Goal: Task Accomplishment & Management: Complete application form

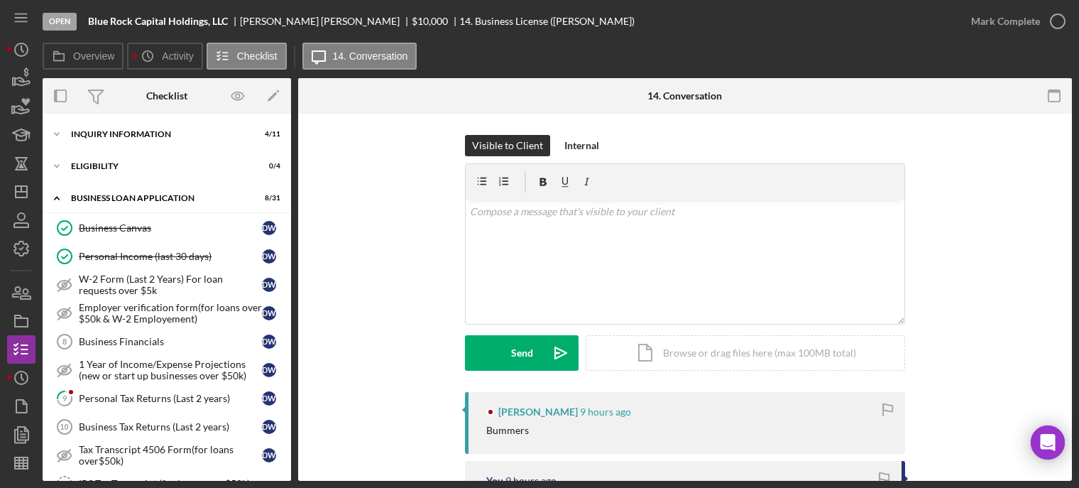
scroll to position [437, 0]
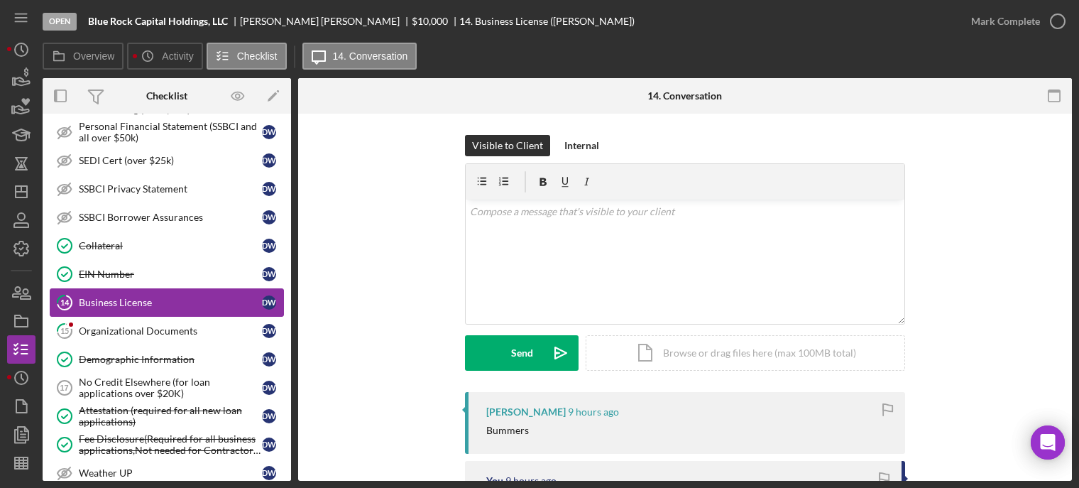
click at [121, 290] on link "14 Business License D W" at bounding box center [167, 302] width 234 height 28
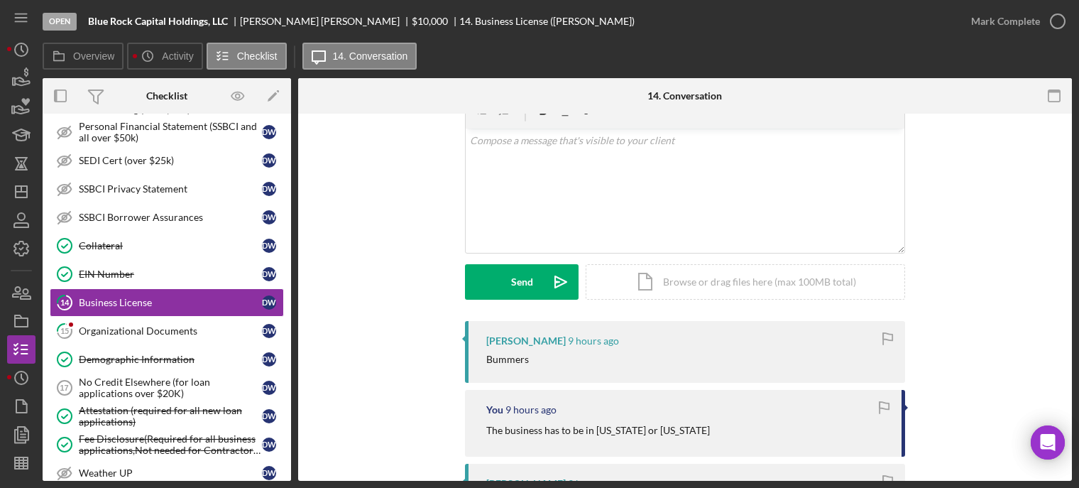
scroll to position [142, 0]
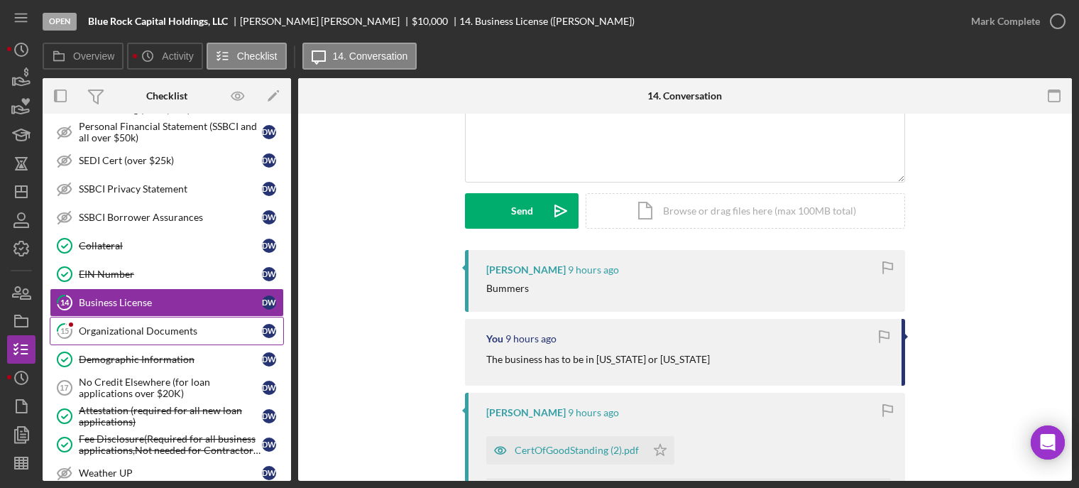
click at [162, 325] on div "Organizational Documents" at bounding box center [170, 330] width 183 height 11
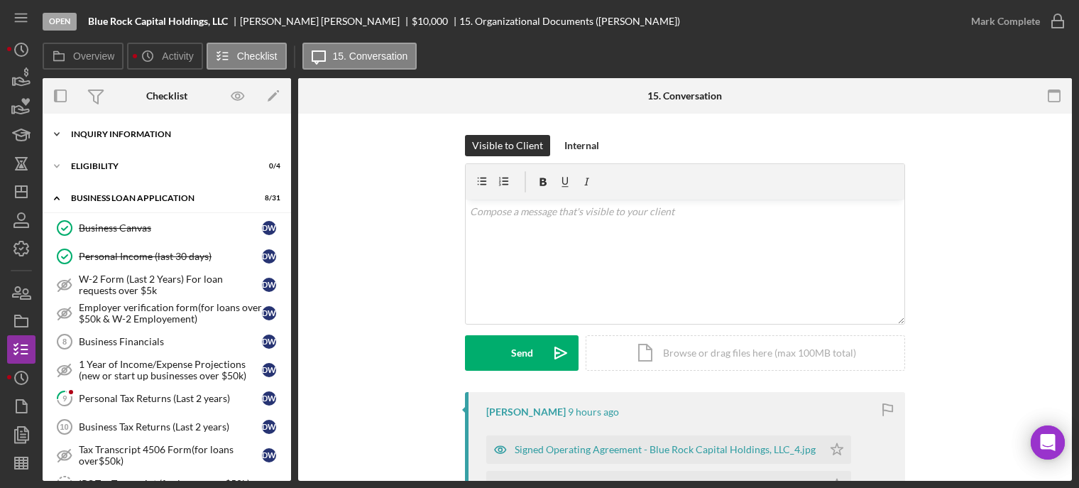
click at [94, 133] on div "INQUIRY INFORMATION" at bounding box center [172, 134] width 202 height 9
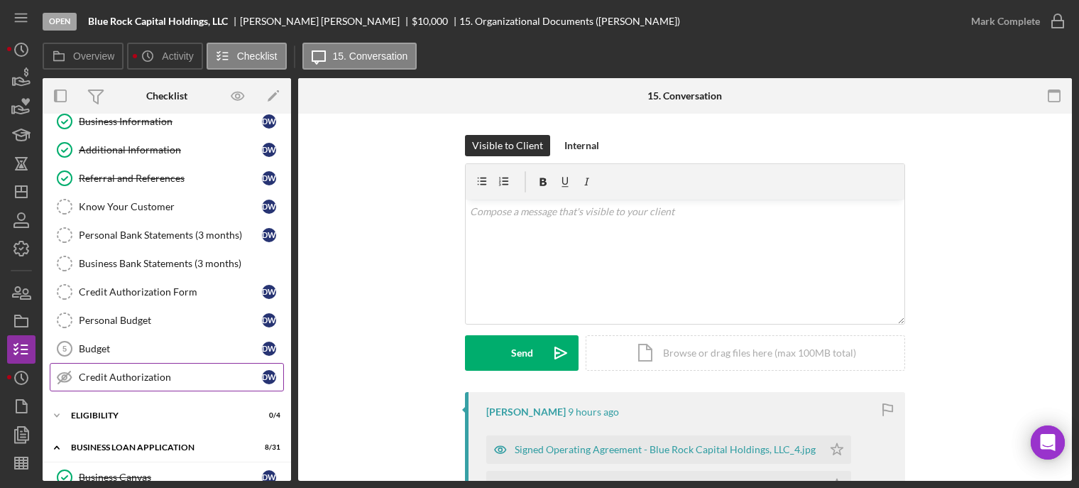
scroll to position [142, 0]
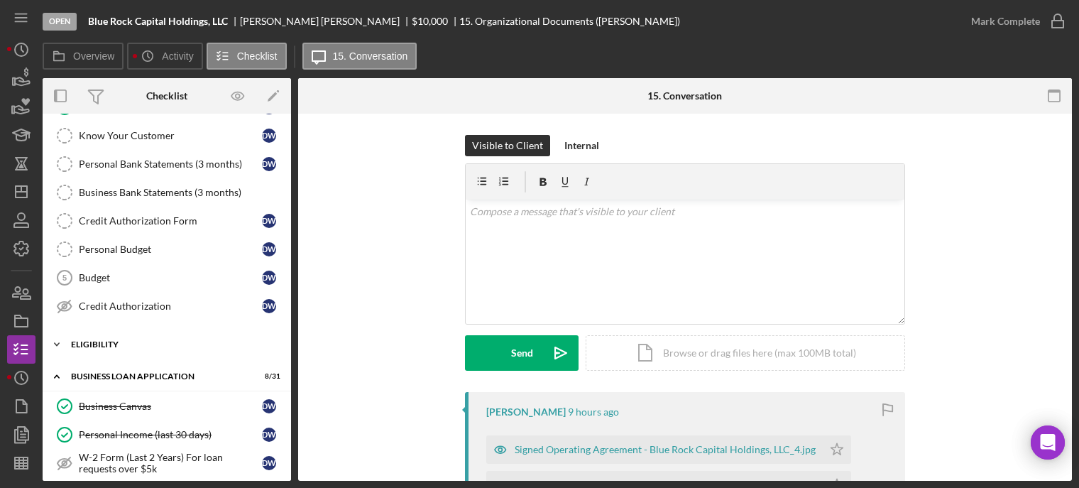
click at [96, 340] on div "ELIGIBILITY" at bounding box center [172, 344] width 202 height 9
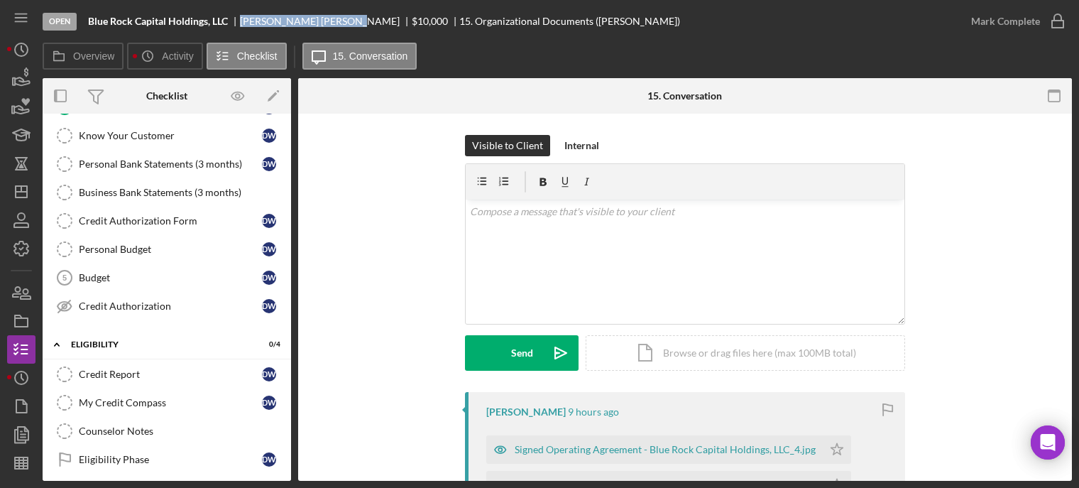
drag, startPoint x: 240, startPoint y: 18, endPoint x: 317, endPoint y: 23, distance: 77.5
click at [317, 23] on div "[PERSON_NAME]" at bounding box center [326, 21] width 172 height 11
copy div "[PERSON_NAME]"
click at [23, 189] on icon "Icon/Dashboard" at bounding box center [21, 191] width 35 height 35
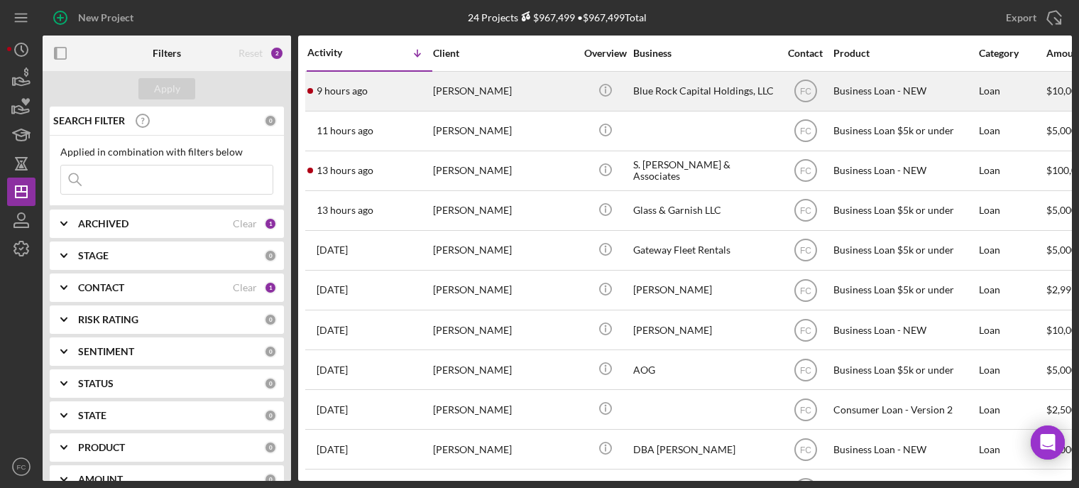
click at [394, 89] on div "9 hours ago [PERSON_NAME]" at bounding box center [369, 91] width 124 height 38
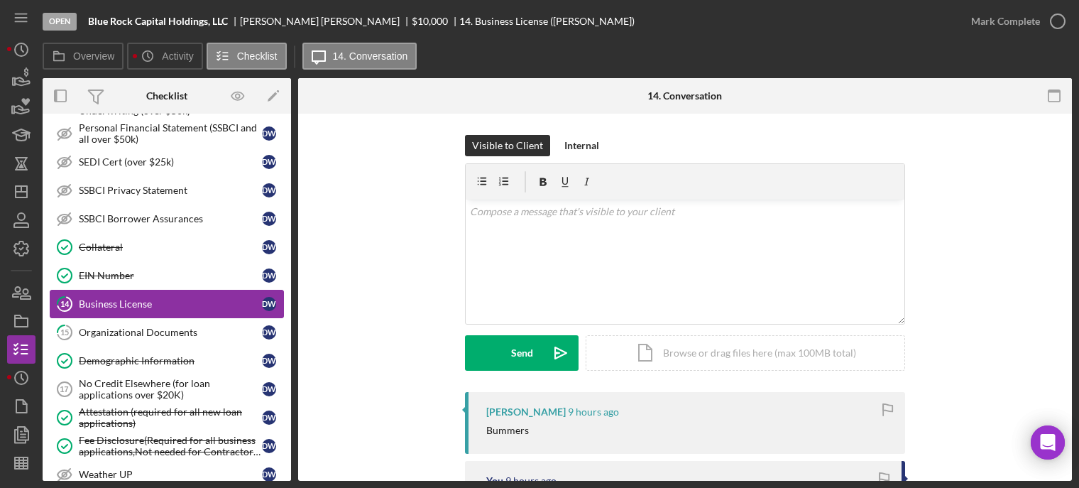
scroll to position [577, 0]
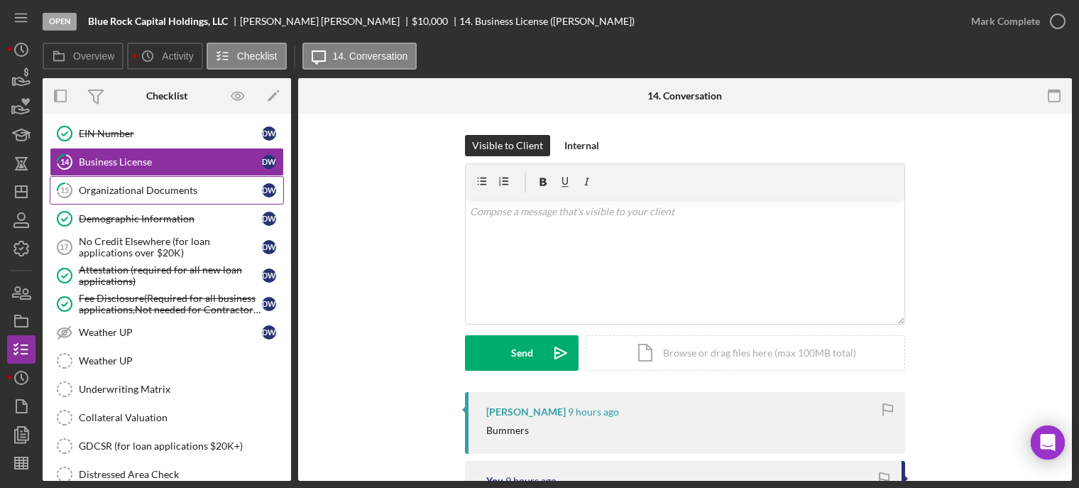
click at [117, 185] on div "Organizational Documents" at bounding box center [170, 190] width 183 height 11
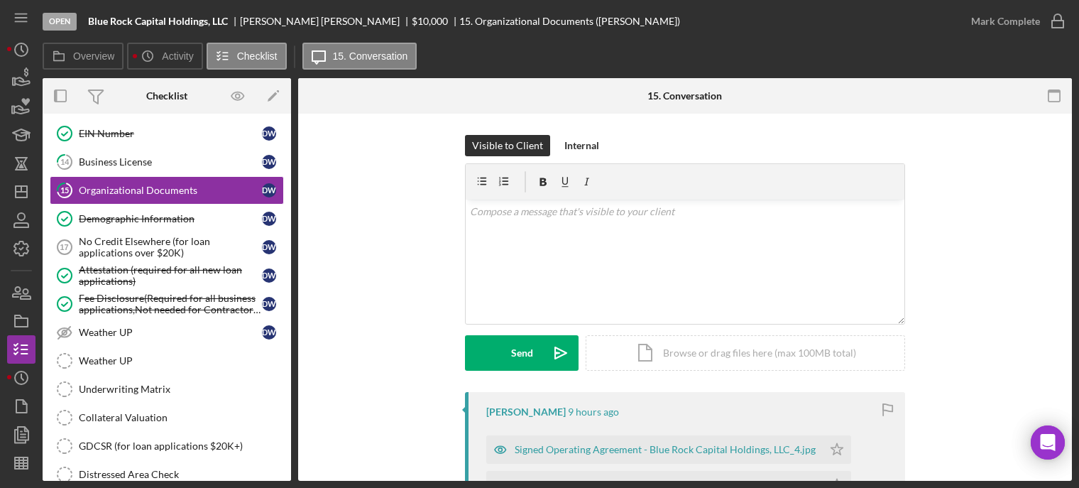
scroll to position [213, 0]
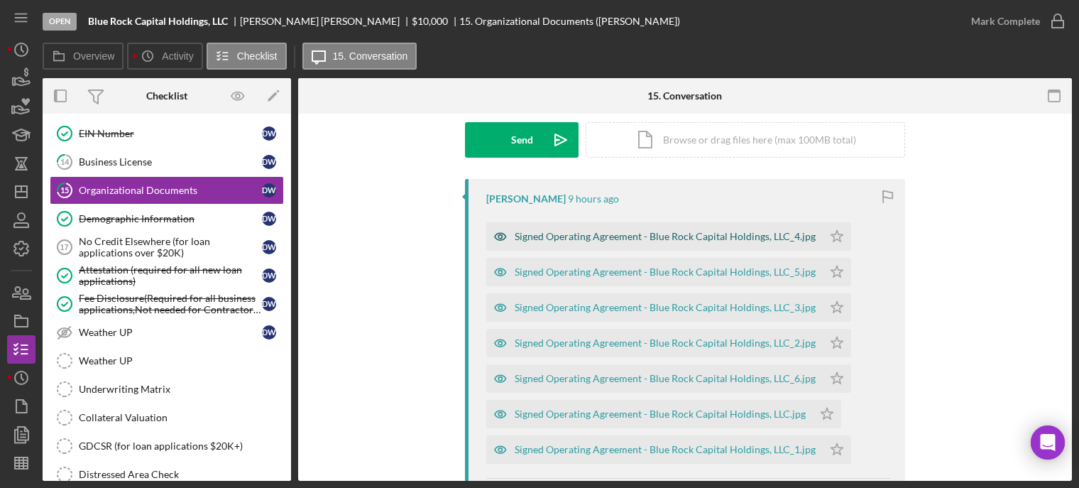
click at [531, 236] on div "Signed Operating Agreement - Blue Rock Capital Holdings, LLC_4.jpg" at bounding box center [665, 236] width 301 height 11
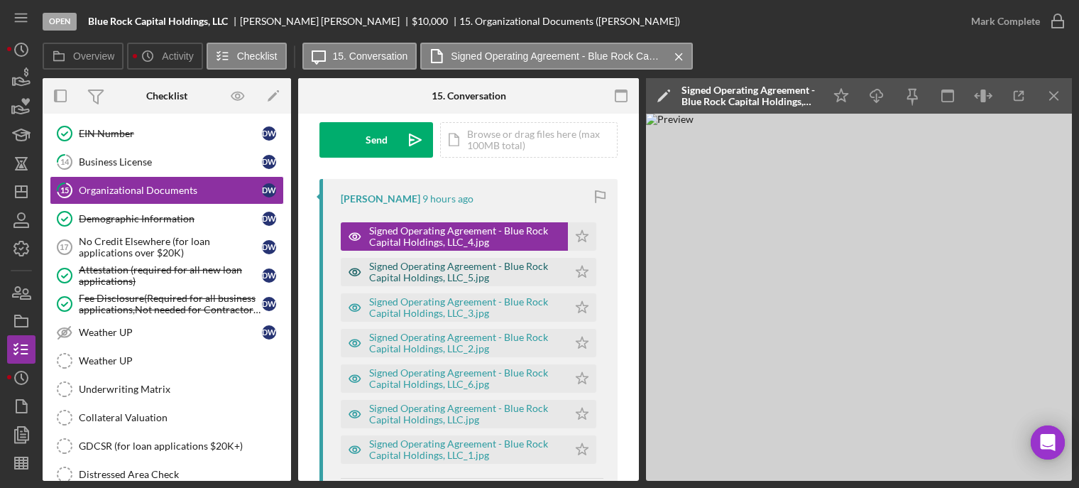
click at [410, 276] on div "Signed Operating Agreement - Blue Rock Capital Holdings, LLC_5.jpg" at bounding box center [465, 272] width 192 height 23
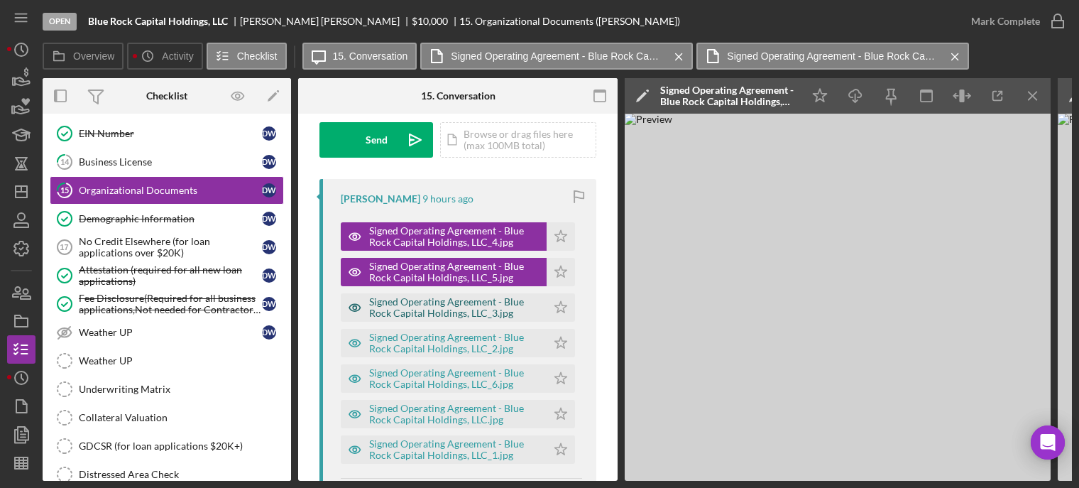
click at [405, 301] on div "Signed Operating Agreement - Blue Rock Capital Holdings, LLC_3.jpg" at bounding box center [454, 307] width 170 height 23
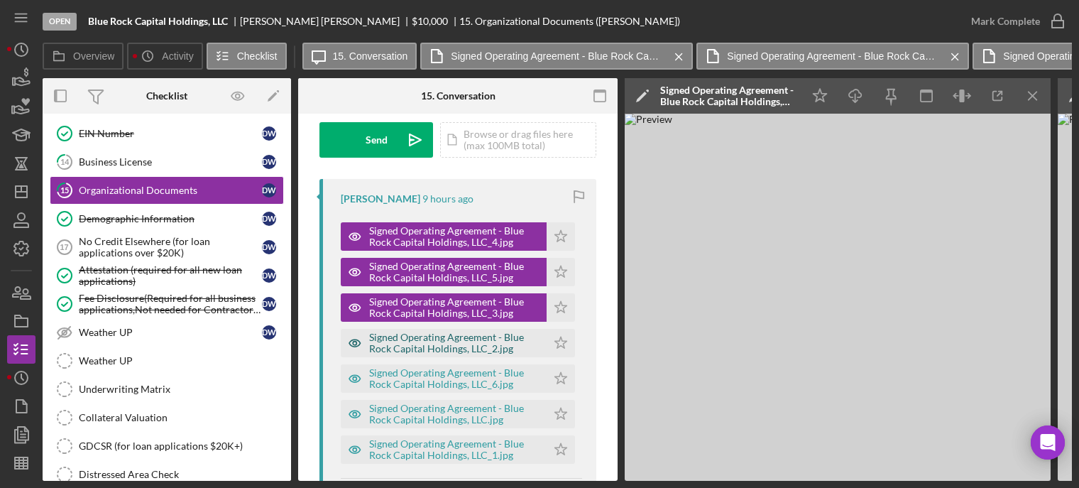
click at [397, 337] on div "Signed Operating Agreement - Blue Rock Capital Holdings, LLC_2.jpg" at bounding box center [454, 343] width 170 height 23
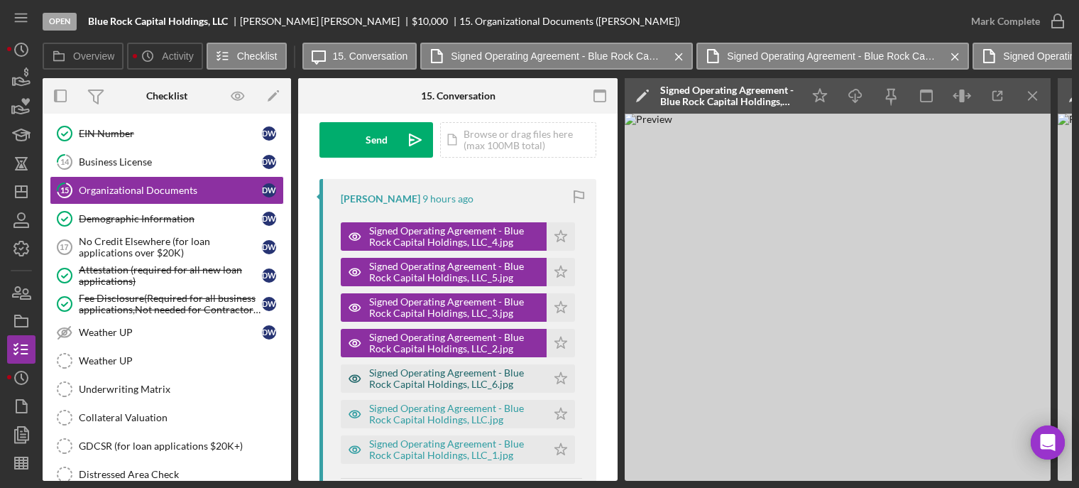
click at [403, 376] on div "Signed Operating Agreement - Blue Rock Capital Holdings, LLC_6.jpg" at bounding box center [454, 378] width 170 height 23
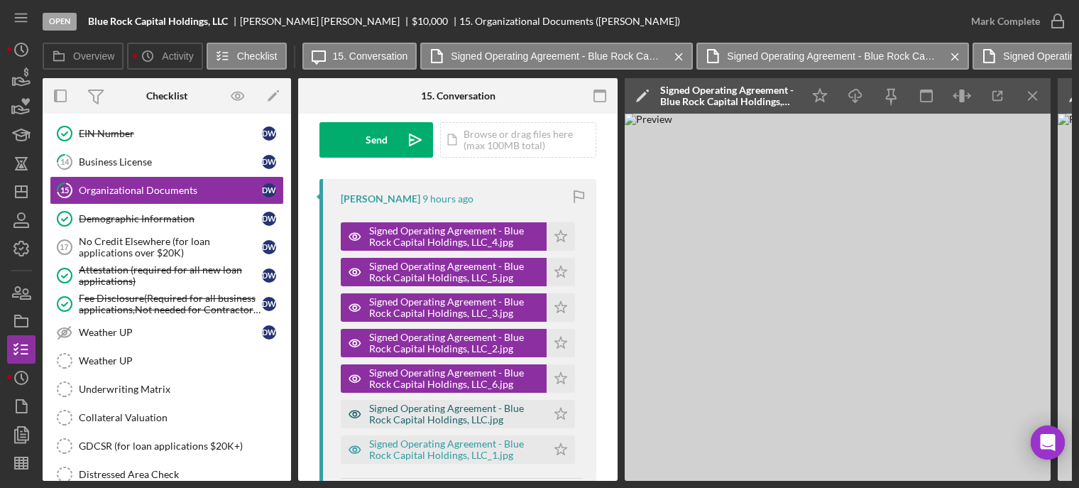
click at [409, 405] on div "Signed Operating Agreement - Blue Rock Capital Holdings, LLC.jpg" at bounding box center [454, 413] width 170 height 23
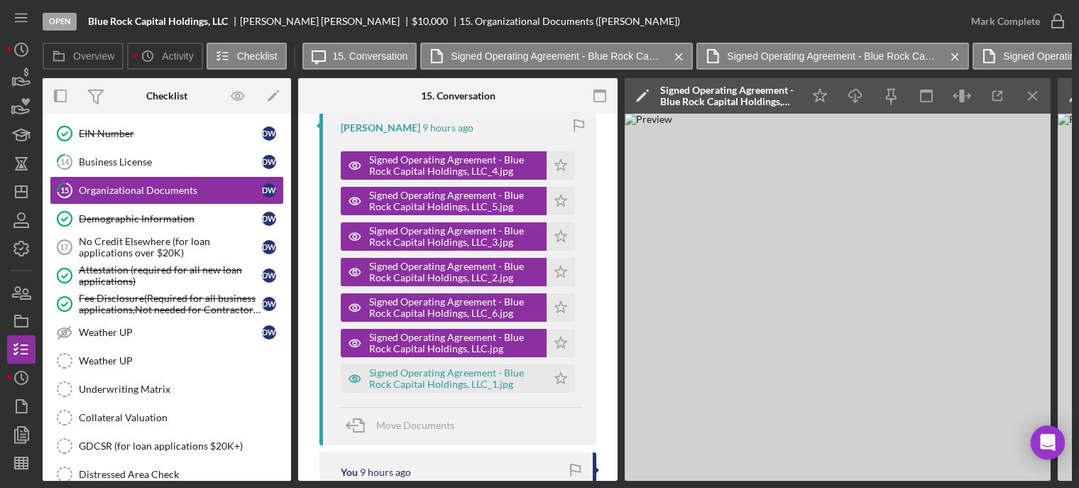
scroll to position [355, 0]
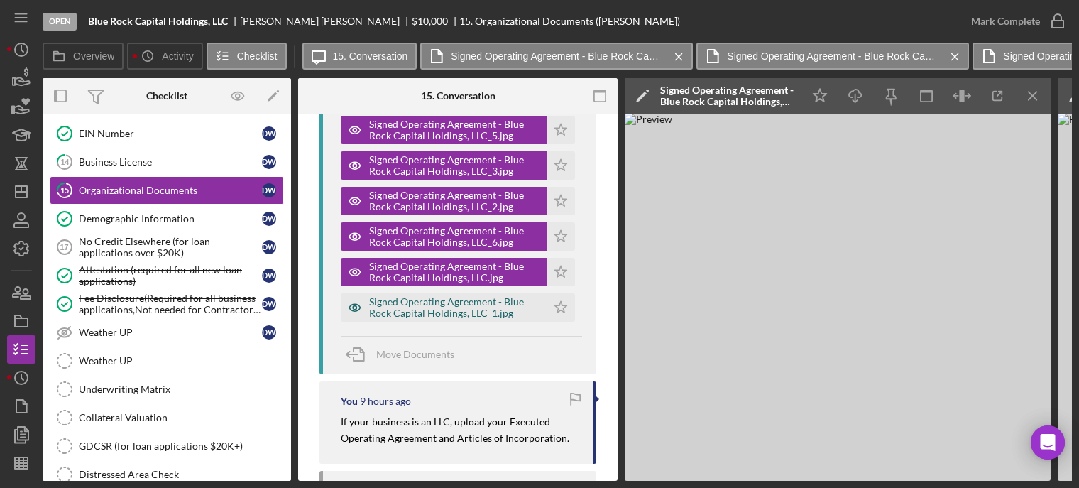
click at [405, 314] on div "Signed Operating Agreement - Blue Rock Capital Holdings, LLC_1.jpg" at bounding box center [454, 307] width 170 height 23
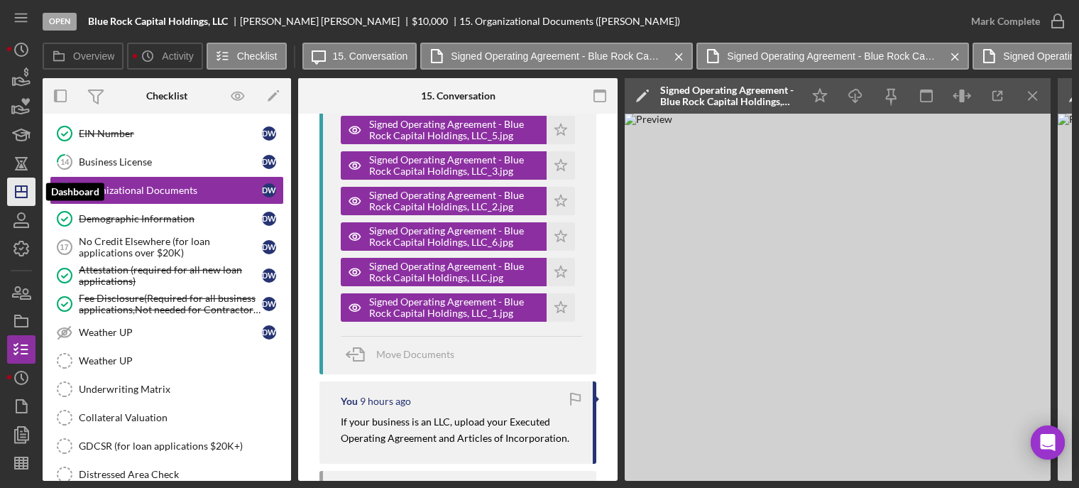
click at [21, 192] on icon "Icon/Dashboard" at bounding box center [21, 191] width 35 height 35
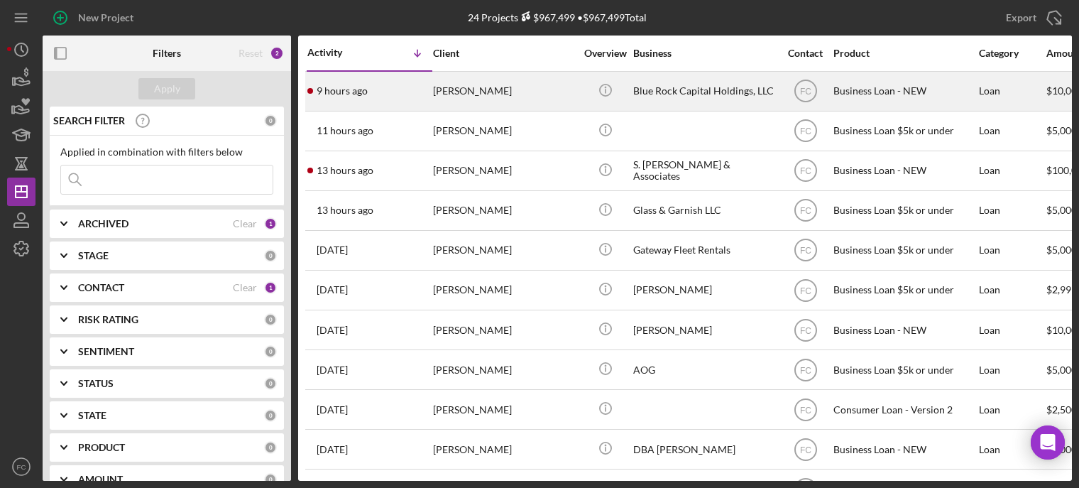
click at [498, 99] on div "[PERSON_NAME]" at bounding box center [504, 91] width 142 height 38
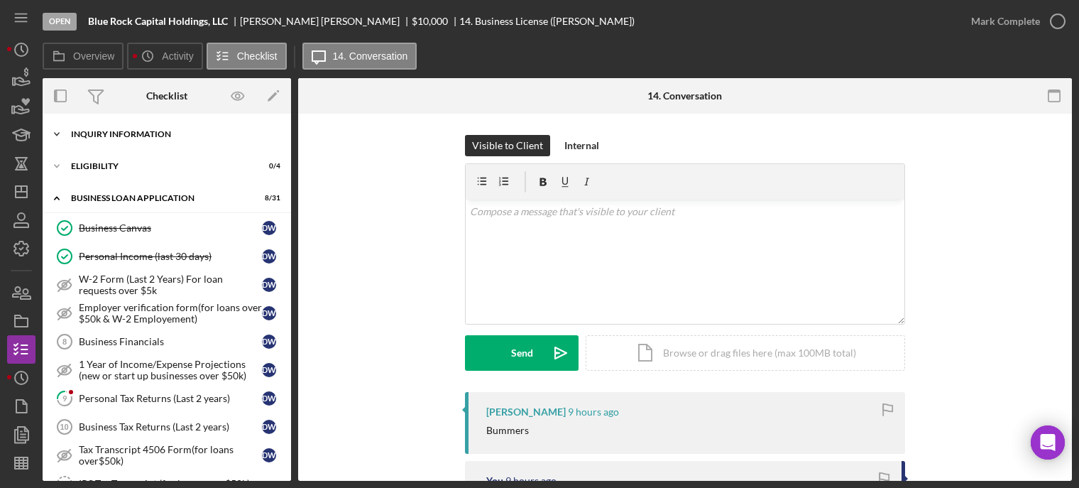
click at [139, 138] on div "INQUIRY INFORMATION" at bounding box center [172, 134] width 202 height 9
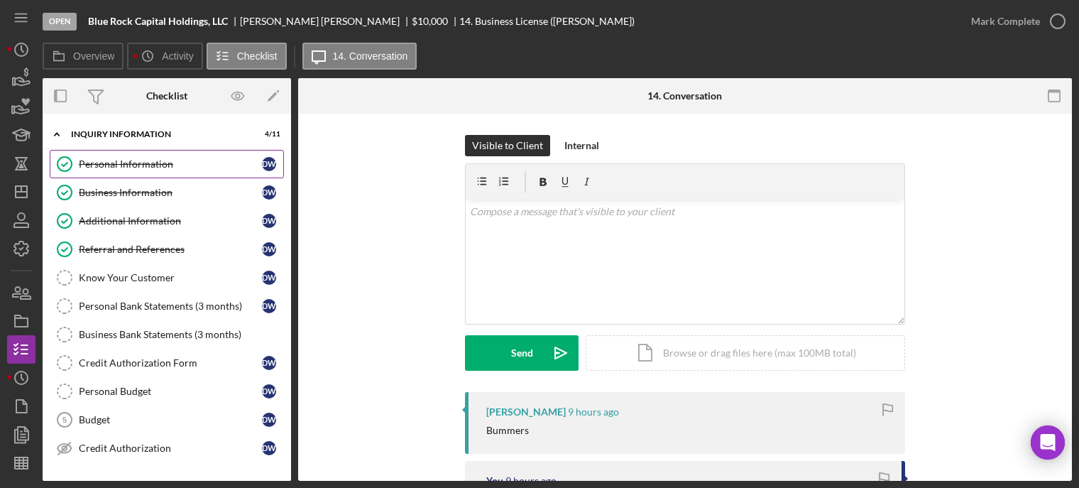
click at [128, 164] on div "Personal Information" at bounding box center [170, 163] width 183 height 11
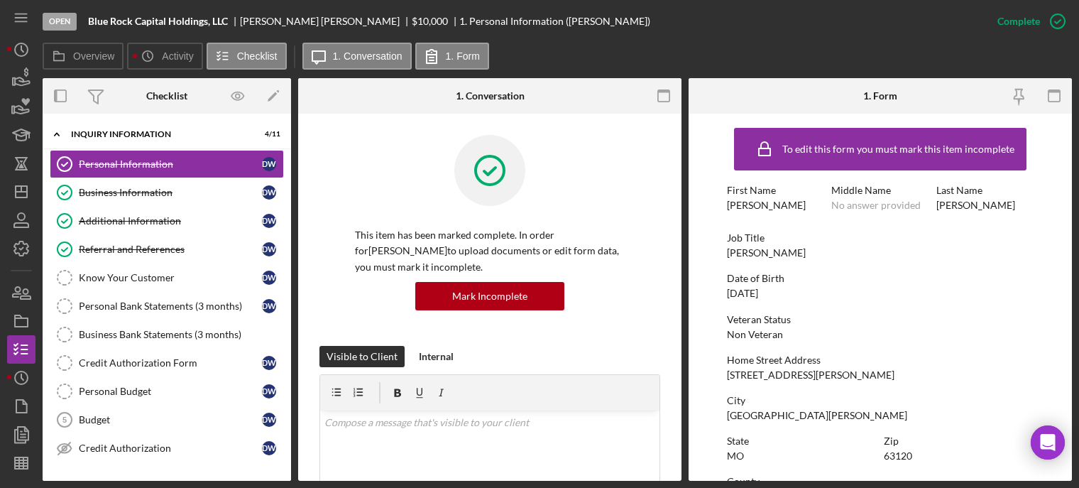
scroll to position [71, 0]
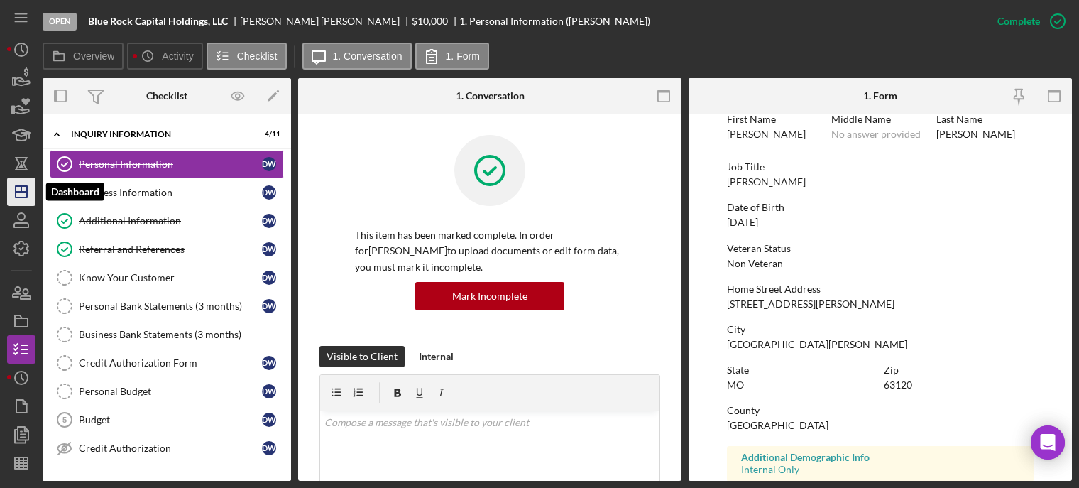
click at [26, 190] on icon "Icon/Dashboard" at bounding box center [21, 191] width 35 height 35
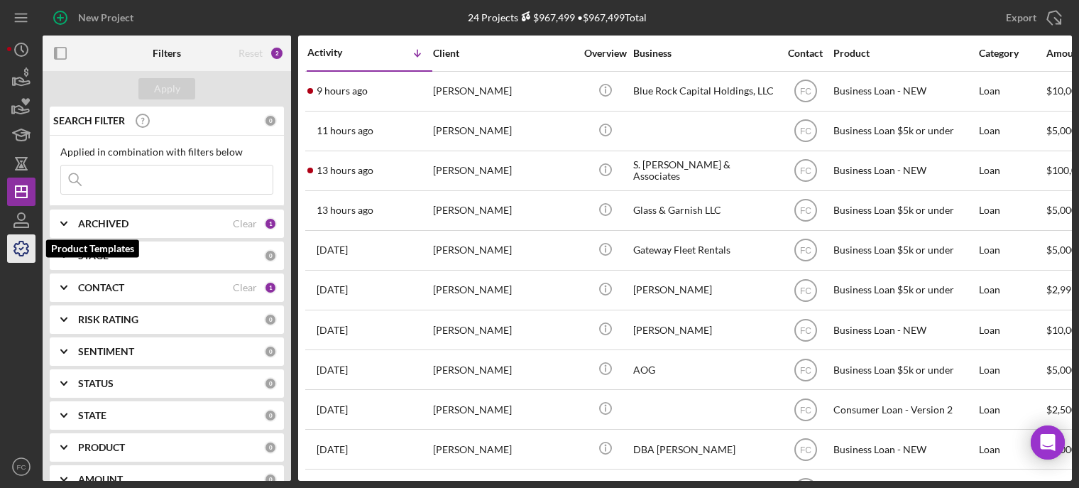
click at [24, 243] on icon "button" at bounding box center [21, 248] width 14 height 14
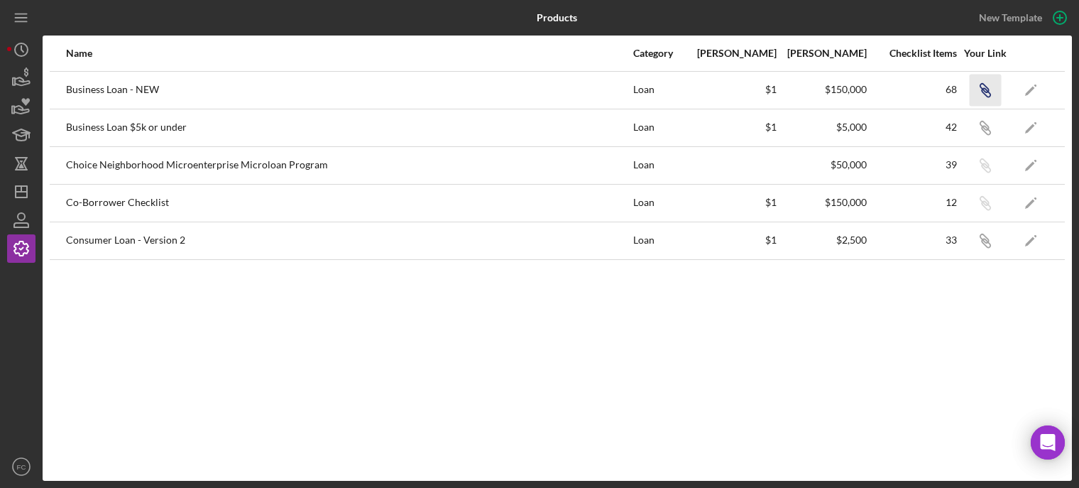
click at [991, 89] on icon "Icon/Link" at bounding box center [985, 90] width 32 height 32
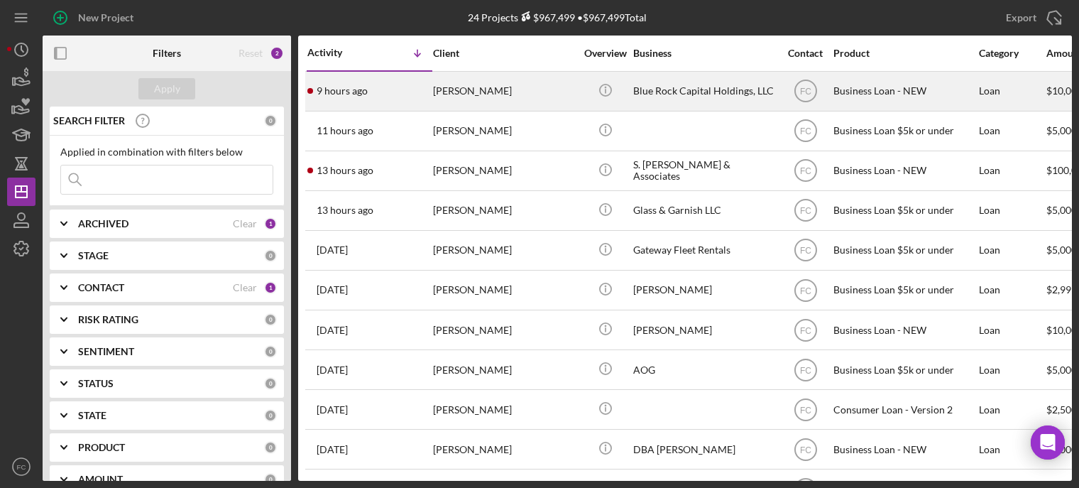
click at [400, 94] on div "9 hours ago [PERSON_NAME]" at bounding box center [369, 91] width 124 height 38
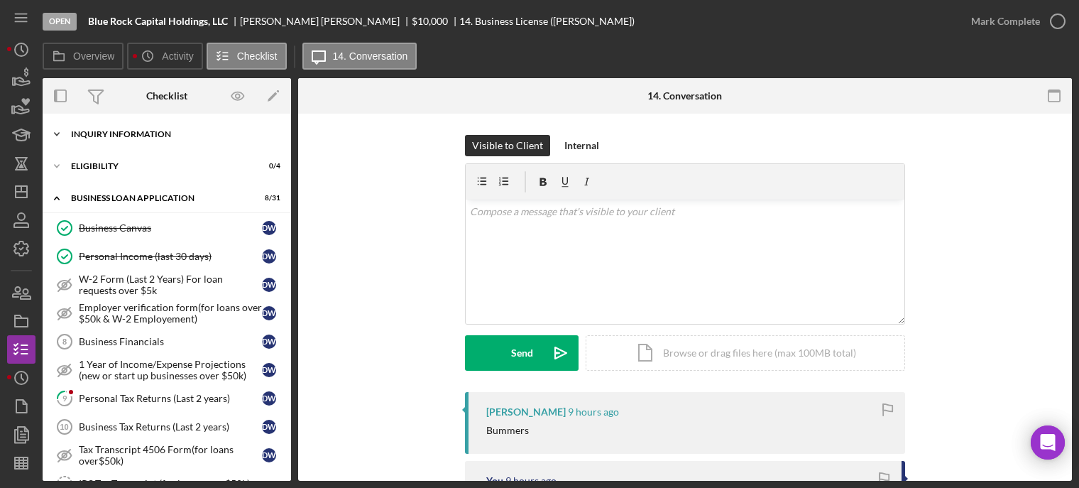
click at [116, 137] on div "INQUIRY INFORMATION" at bounding box center [172, 134] width 202 height 9
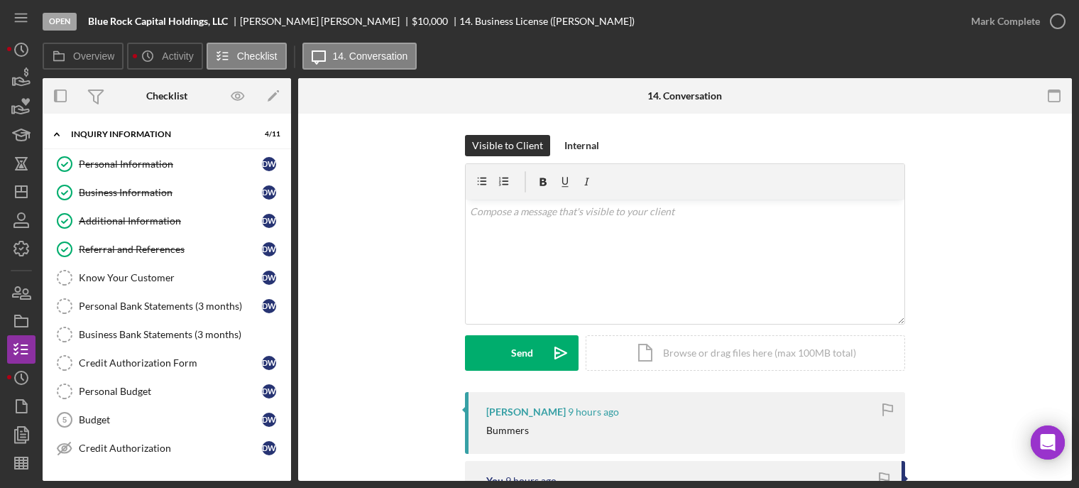
scroll to position [142, 0]
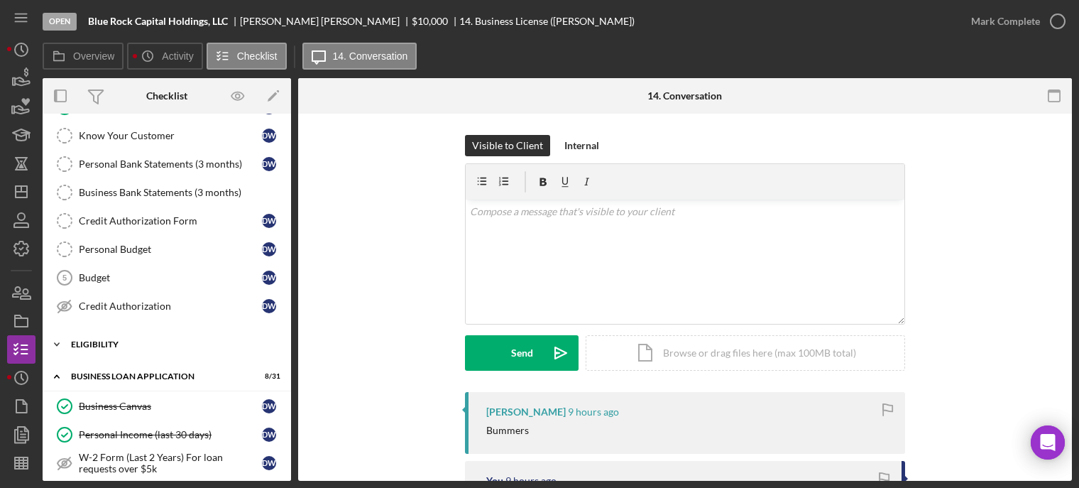
click at [115, 340] on div "ELIGIBILITY" at bounding box center [172, 344] width 202 height 9
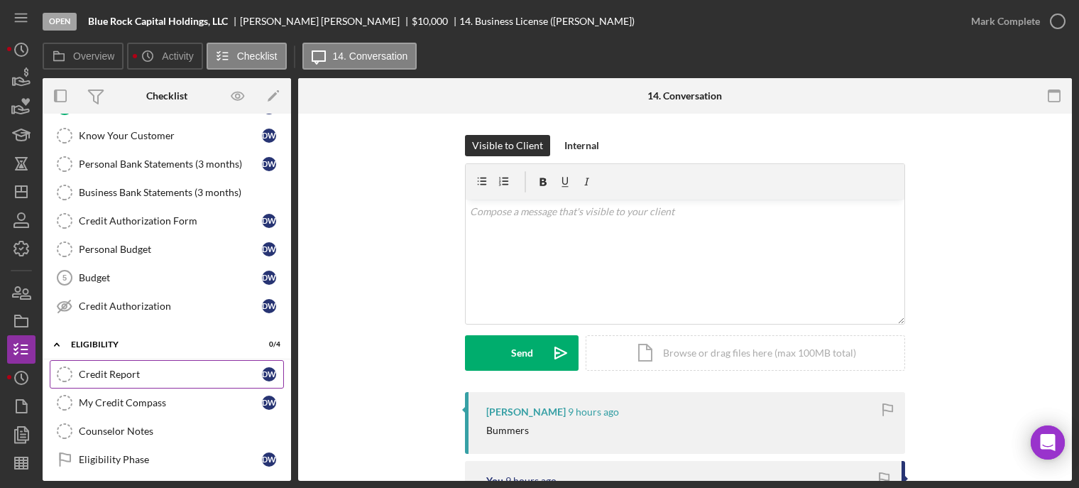
drag, startPoint x: 140, startPoint y: 368, endPoint x: 152, endPoint y: 364, distance: 12.8
click at [140, 369] on div "Credit Report" at bounding box center [170, 373] width 183 height 11
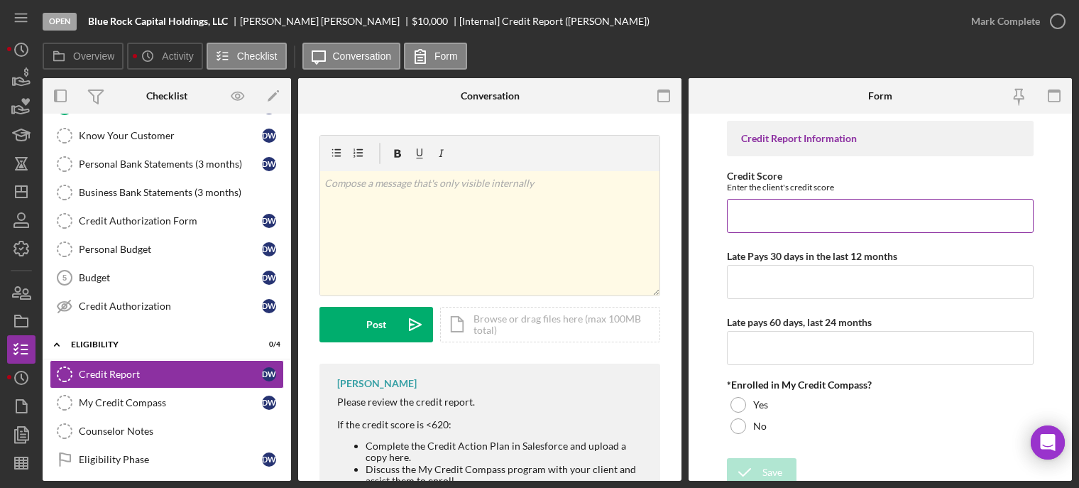
click at [750, 215] on input "Credit Score" at bounding box center [880, 216] width 307 height 34
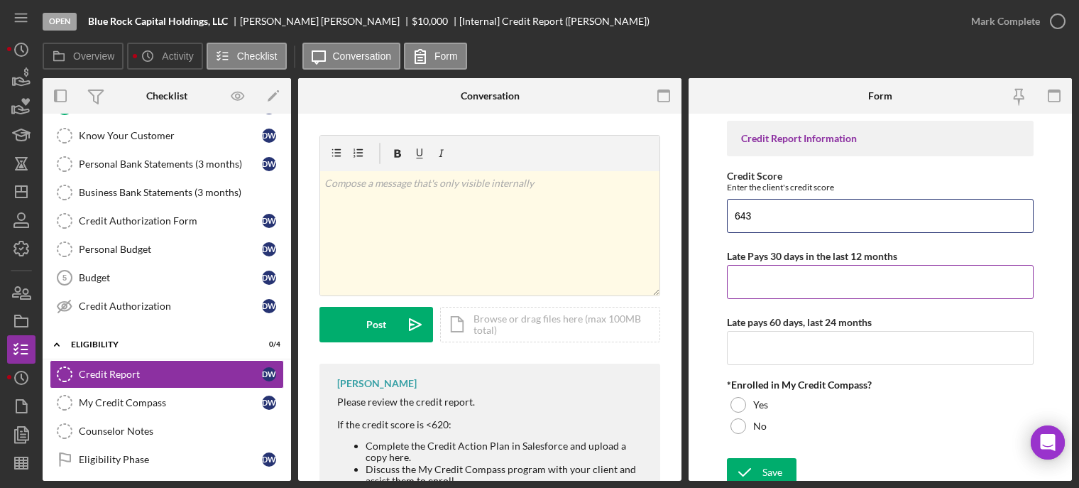
type input "643"
click at [743, 278] on input "Late Pays 30 days in the last 12 months" at bounding box center [880, 282] width 307 height 34
type input "0"
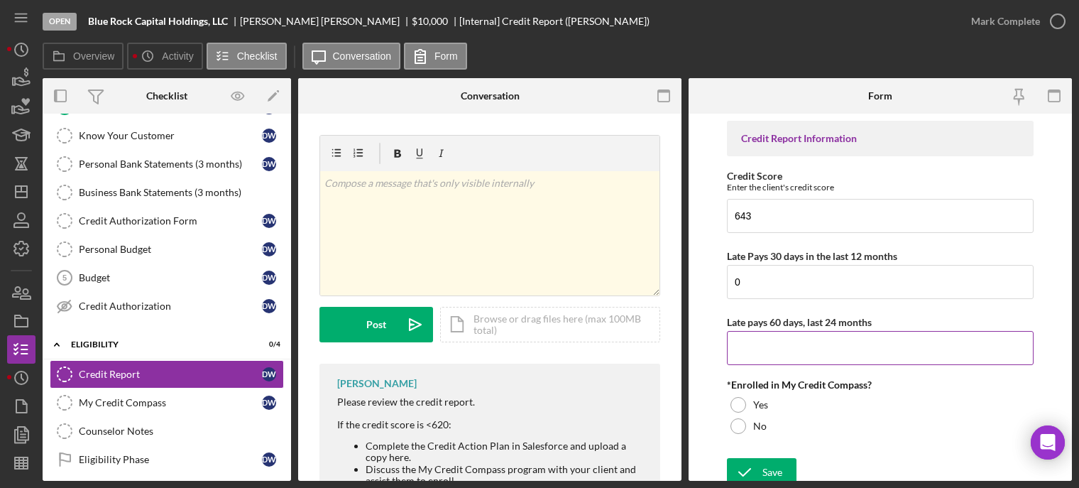
click at [755, 351] on input "Late pays 60 days, last 24 months" at bounding box center [880, 348] width 307 height 34
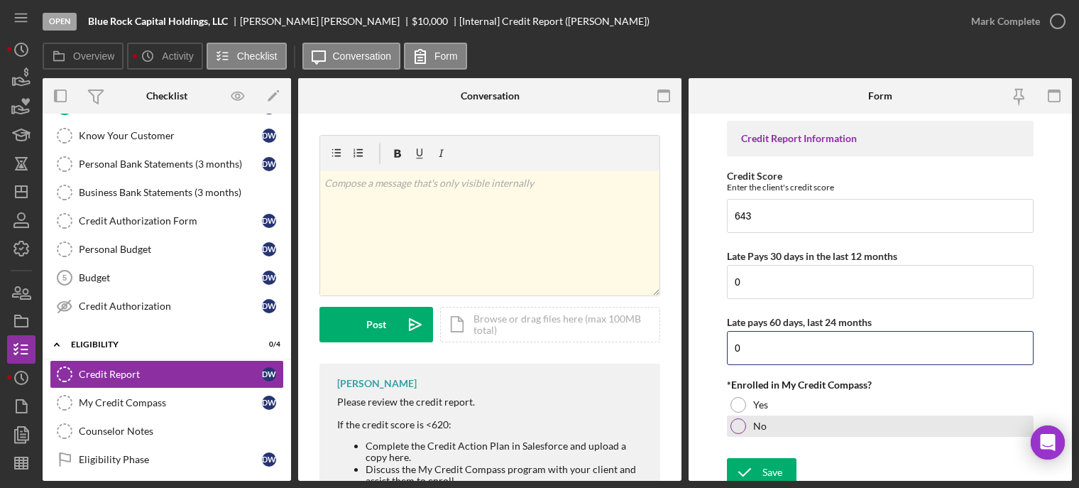
type input "0"
click at [738, 423] on div at bounding box center [738, 426] width 16 height 16
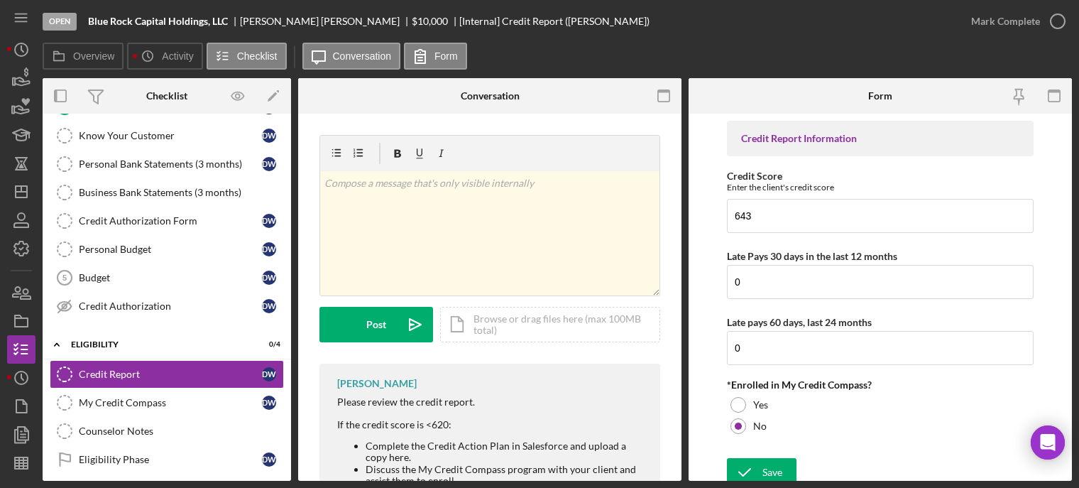
scroll to position [60, 0]
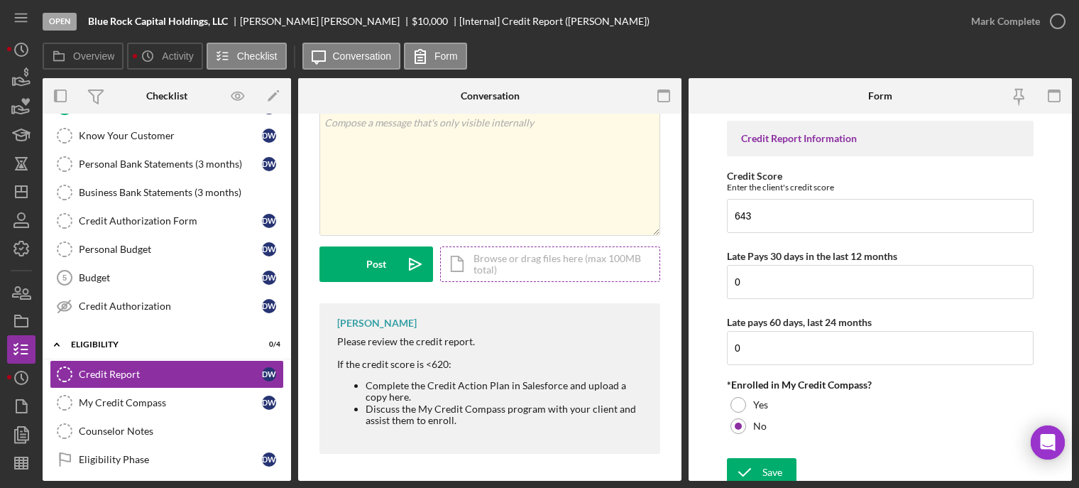
click at [508, 255] on div "Icon/Document Browse or drag files here (max 100MB total) Tap to choose files o…" at bounding box center [550, 263] width 220 height 35
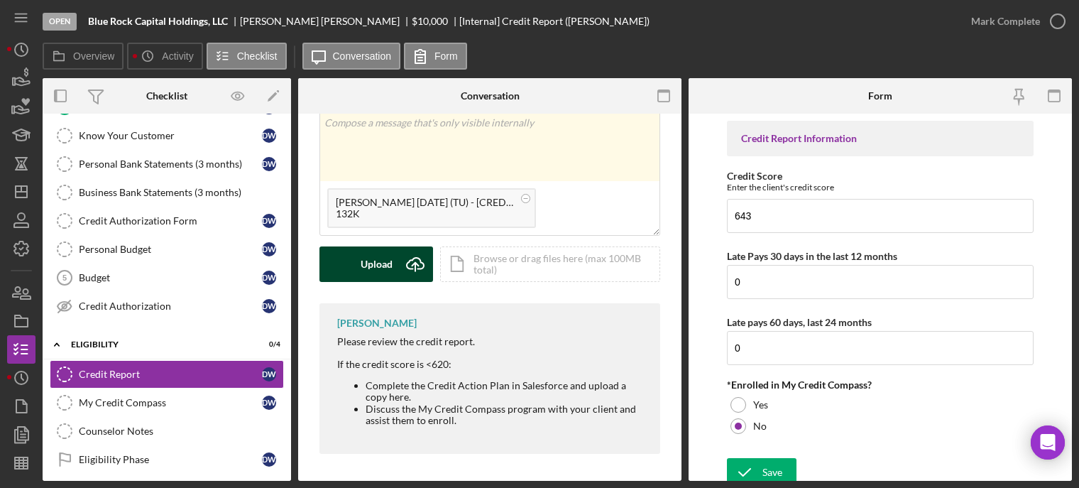
click at [393, 265] on button "Upload Icon/Upload" at bounding box center [376, 263] width 114 height 35
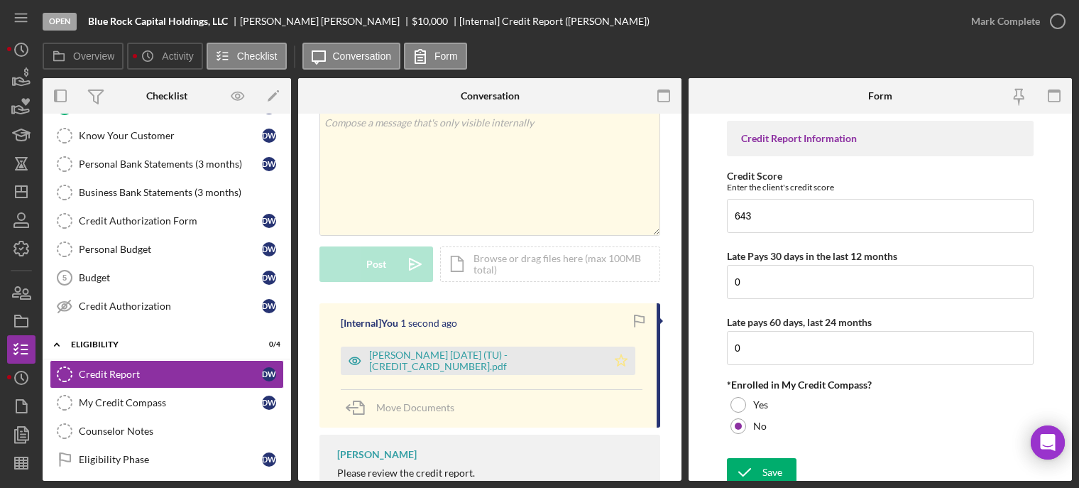
click at [612, 355] on icon "Icon/Star" at bounding box center [621, 360] width 28 height 28
click at [1062, 16] on icon "button" at bounding box center [1057, 21] width 35 height 35
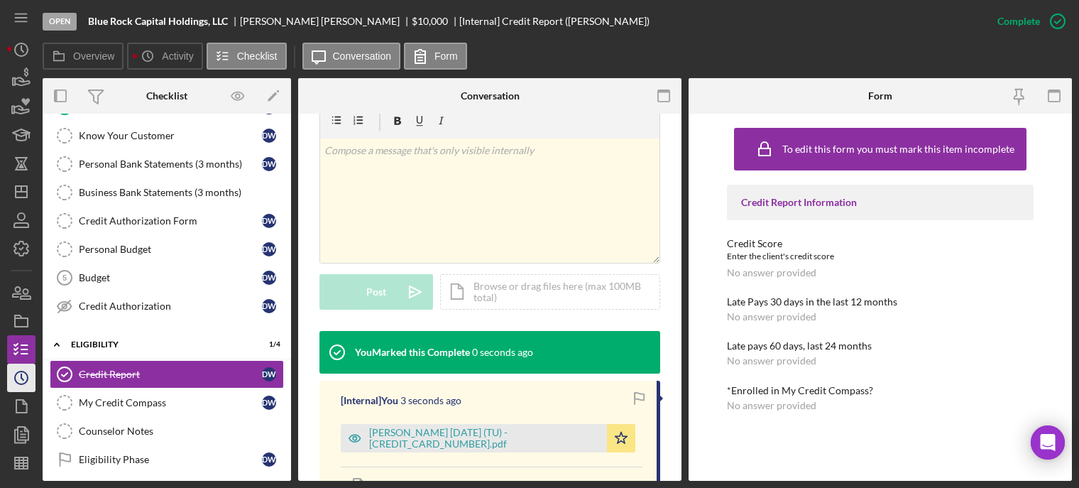
scroll to position [272, 0]
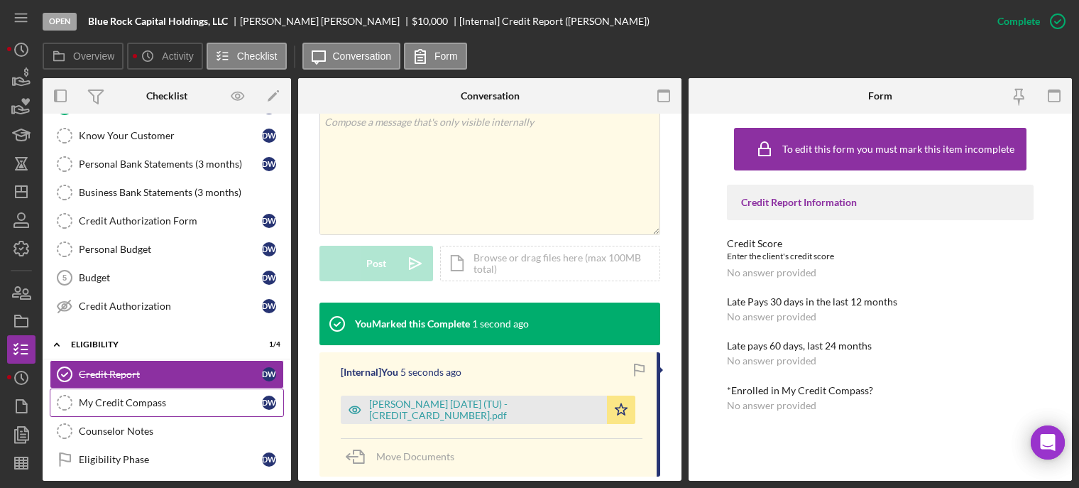
click at [122, 402] on div "My Credit Compass" at bounding box center [170, 402] width 183 height 11
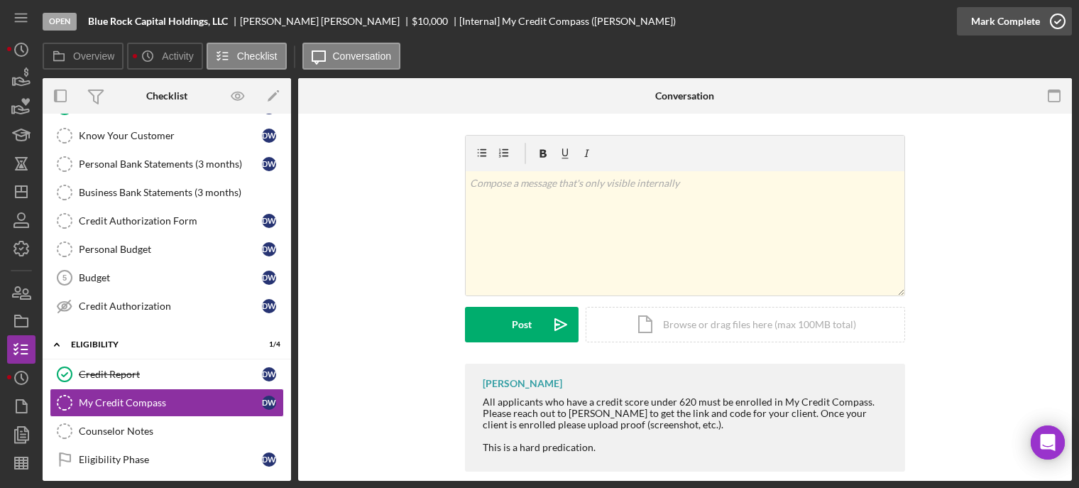
click at [1061, 17] on icon "button" at bounding box center [1057, 21] width 35 height 35
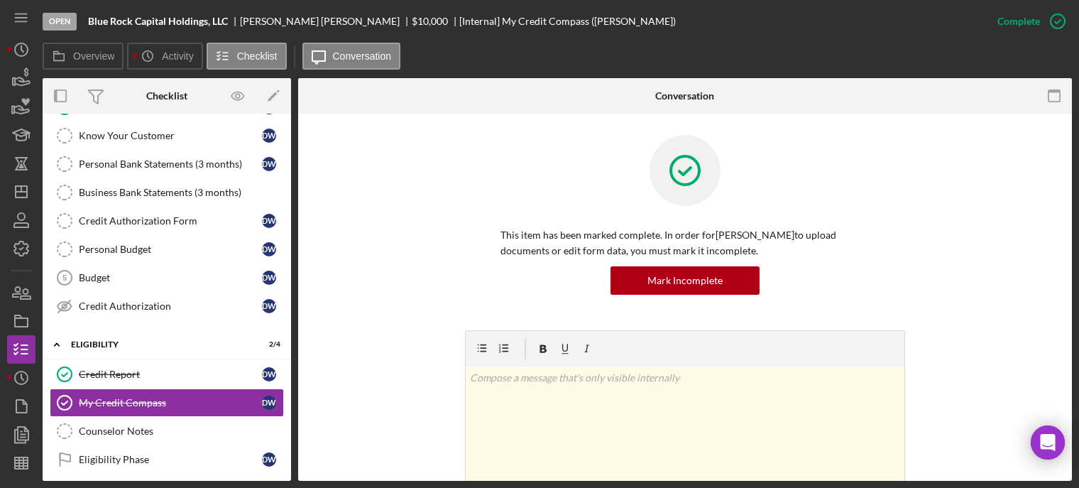
scroll to position [284, 0]
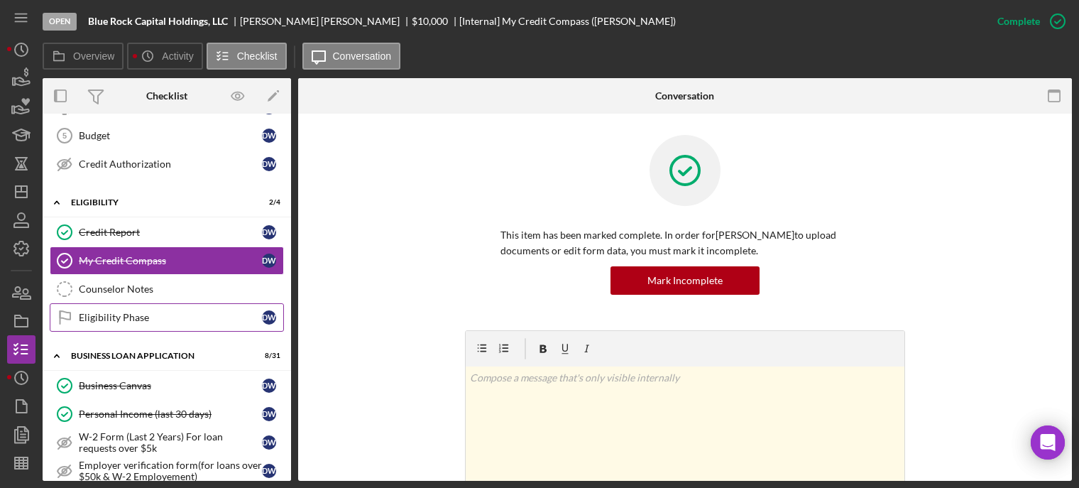
click at [122, 322] on link "Eligibility Phase Eligibility Phase D W" at bounding box center [167, 317] width 234 height 28
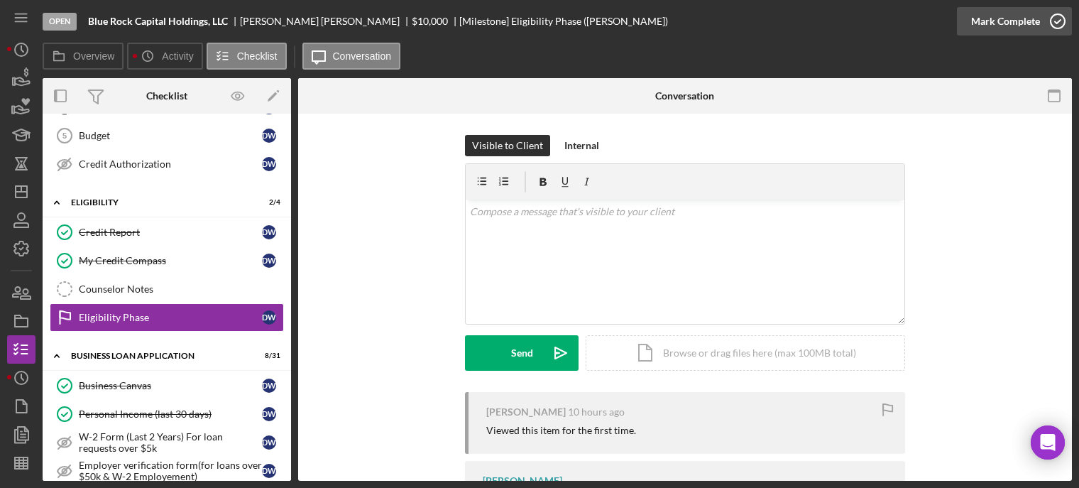
click at [1058, 25] on icon "button" at bounding box center [1057, 21] width 35 height 35
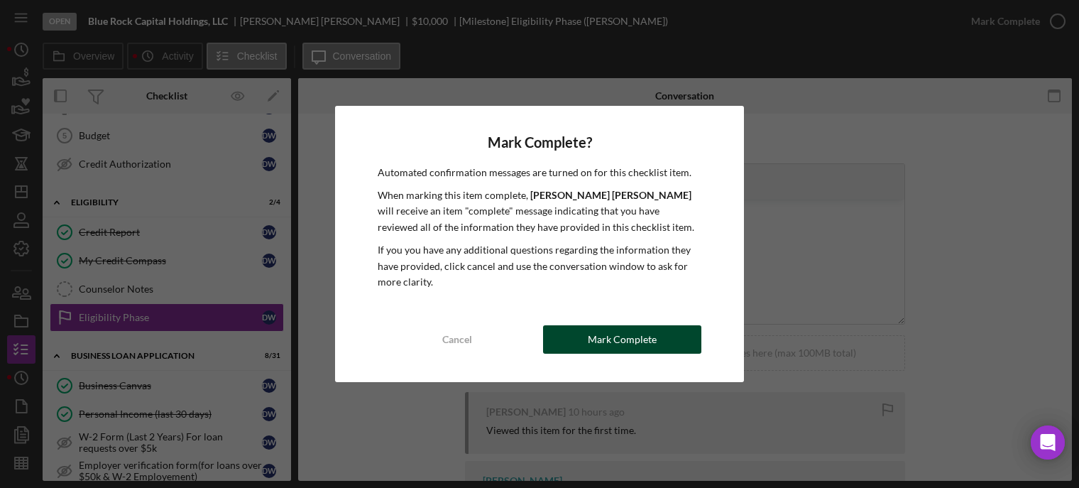
click at [618, 340] on div "Mark Complete" at bounding box center [622, 339] width 69 height 28
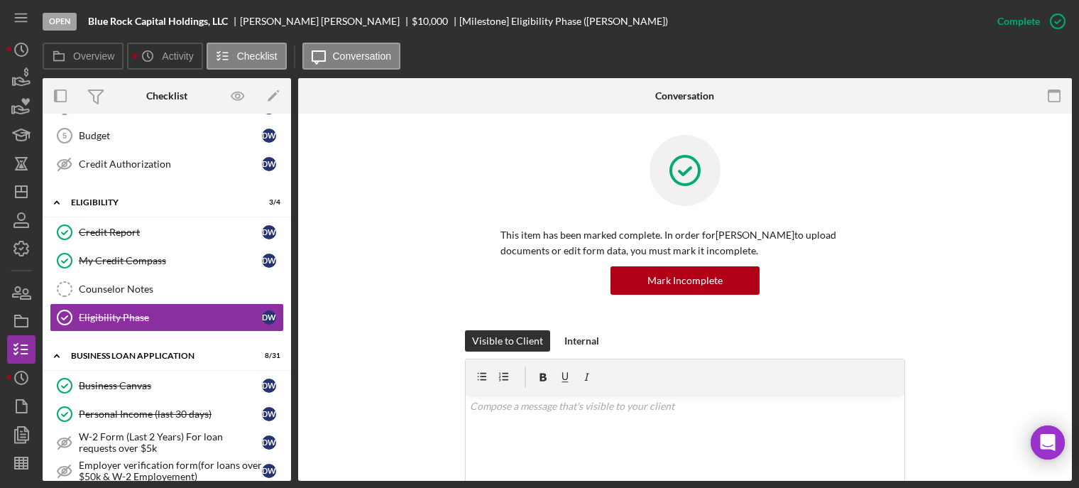
drag, startPoint x: 618, startPoint y: 340, endPoint x: 425, endPoint y: 319, distance: 194.3
click at [425, 319] on div "This item has been marked complete. In order for [PERSON_NAME] to upload docume…" at bounding box center [684, 232] width 731 height 195
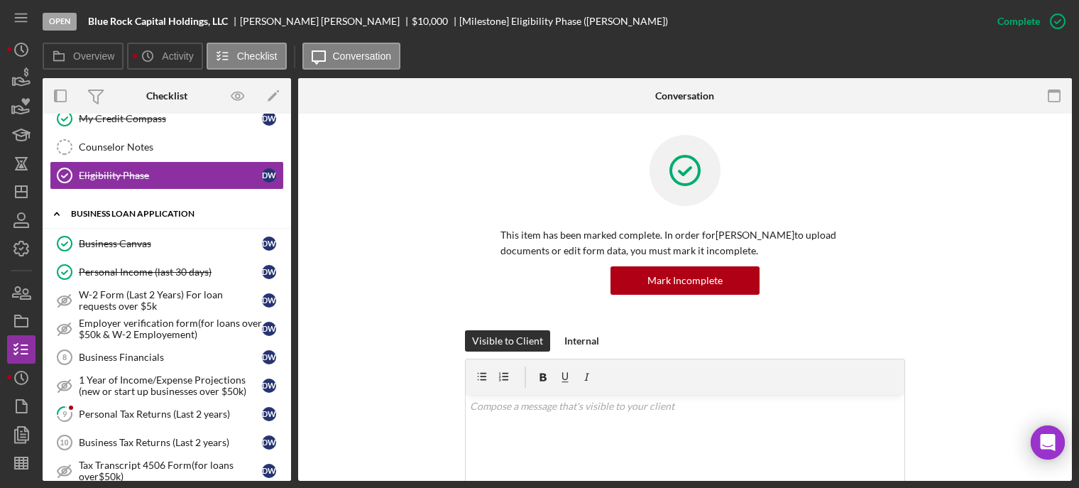
click at [153, 218] on div "Icon/Expander BUSINESS LOAN APPLICATION 8 / 31" at bounding box center [167, 213] width 248 height 29
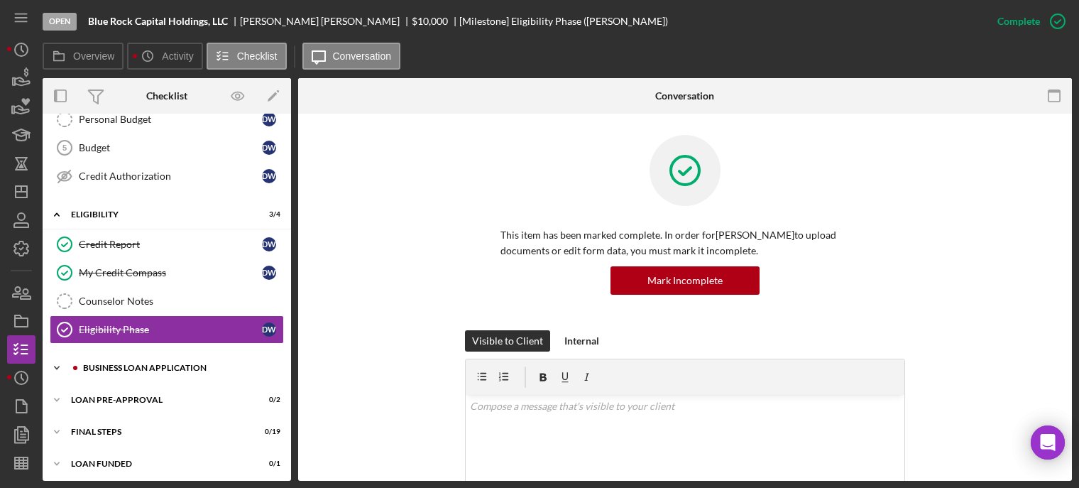
click at [102, 363] on div "BUSINESS LOAN APPLICATION" at bounding box center [178, 367] width 190 height 9
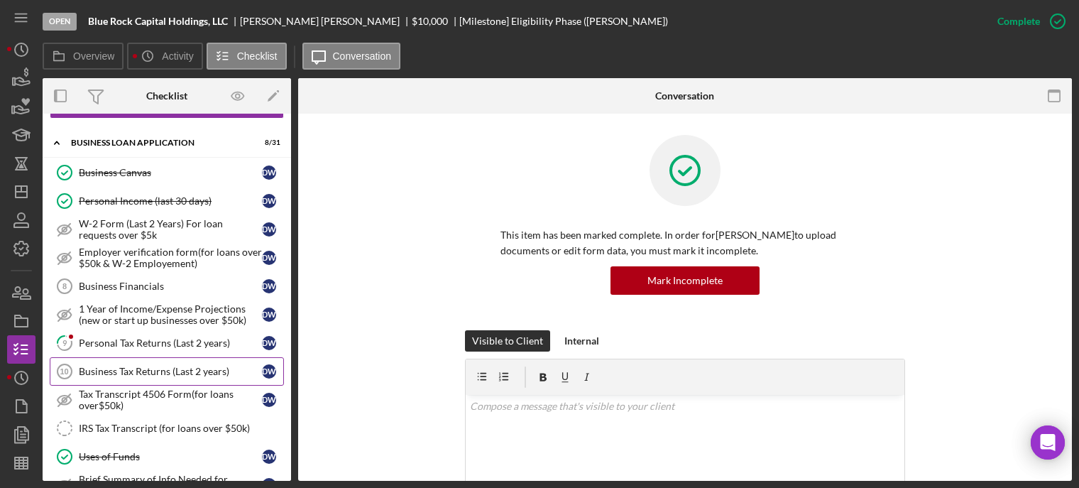
scroll to position [568, 0]
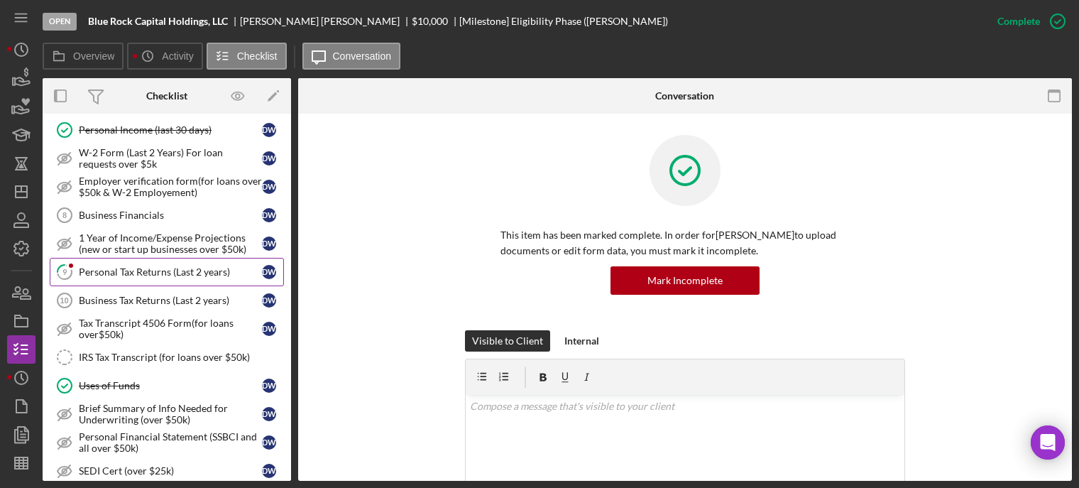
click at [105, 266] on div "Personal Tax Returns (Last 2 years)" at bounding box center [170, 271] width 183 height 11
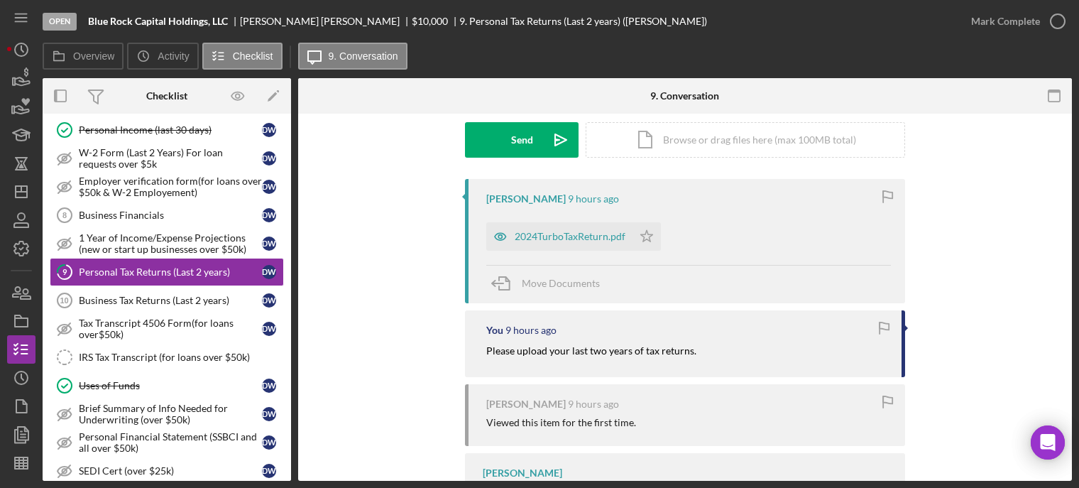
scroll to position [284, 0]
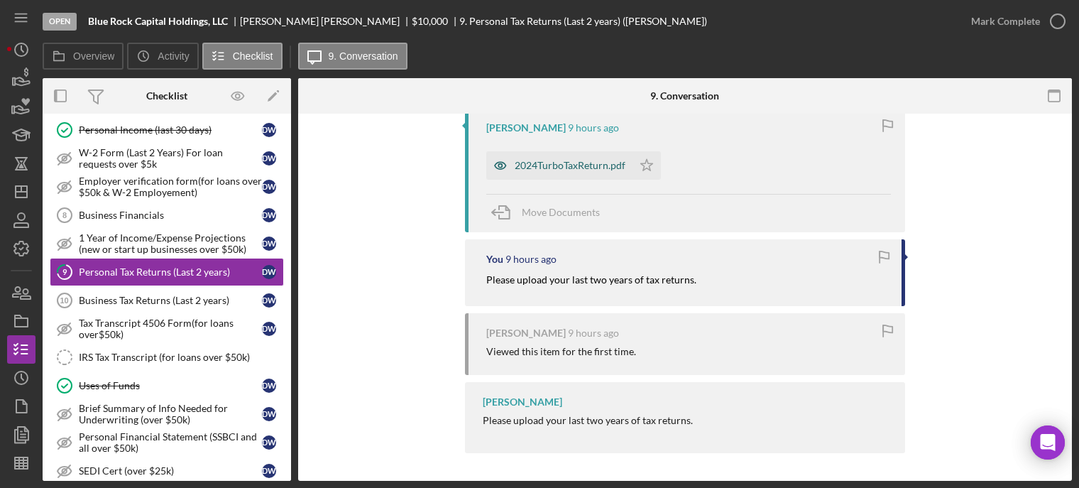
click at [559, 162] on div "2024TurboTaxReturn.pdf" at bounding box center [570, 165] width 111 height 11
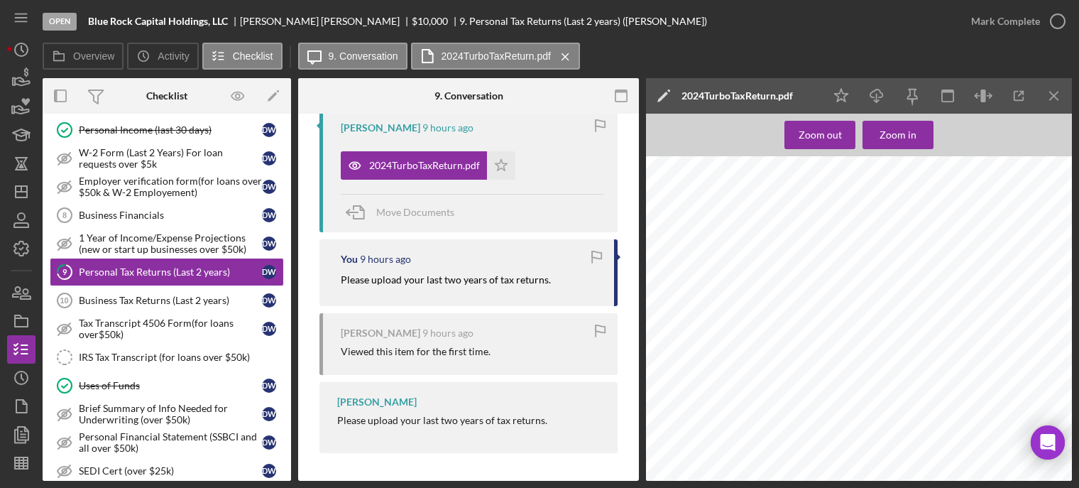
scroll to position [1349, 0]
drag, startPoint x: 811, startPoint y: 253, endPoint x: 855, endPoint y: 255, distance: 44.0
click at [855, 255] on div "Form 1040-ES Payment Voucher I I Detach Here and Mail With Your Payment Departm…" at bounding box center [863, 213] width 434 height 562
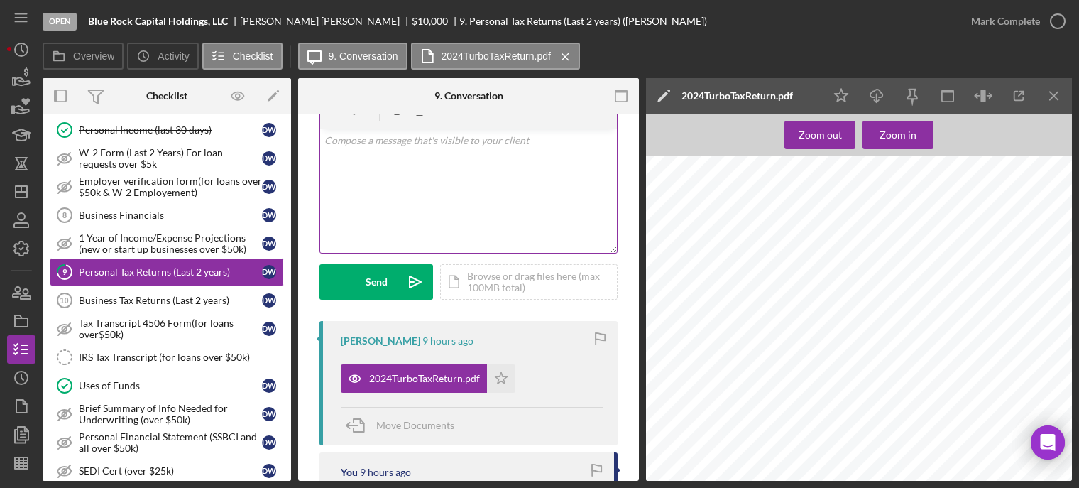
click at [359, 191] on div "v Color teal Color pink Remove color Add row above Add row below Add column bef…" at bounding box center [468, 190] width 297 height 124
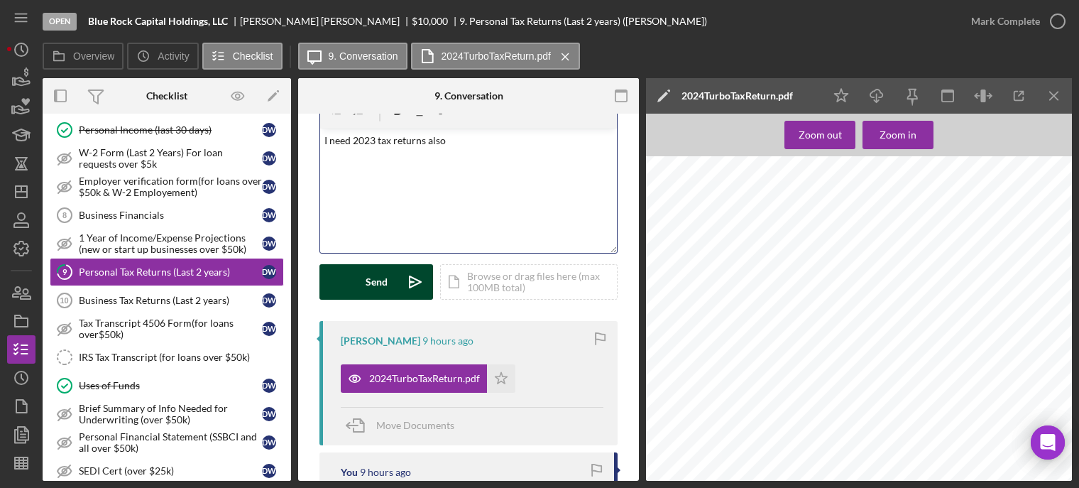
click at [383, 285] on div "Send" at bounding box center [377, 281] width 22 height 35
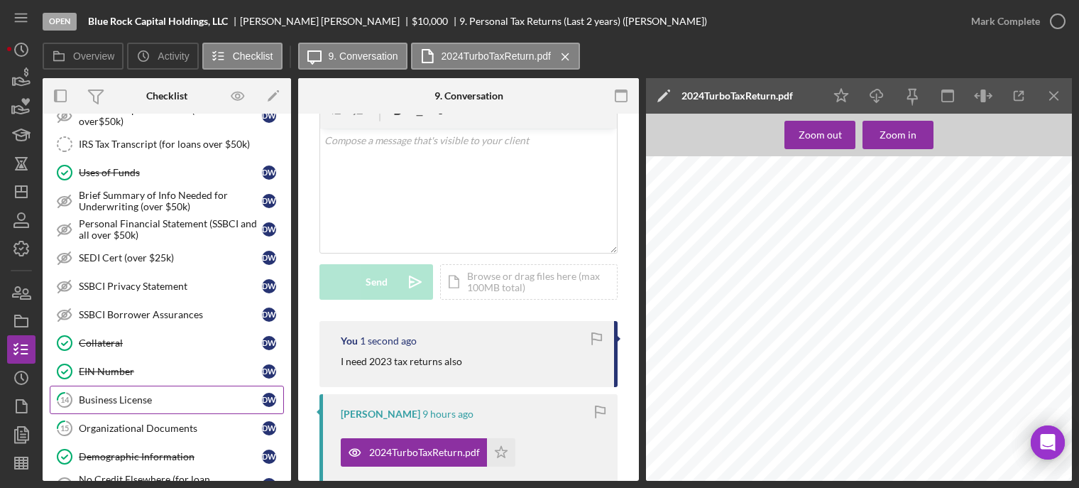
scroll to position [923, 0]
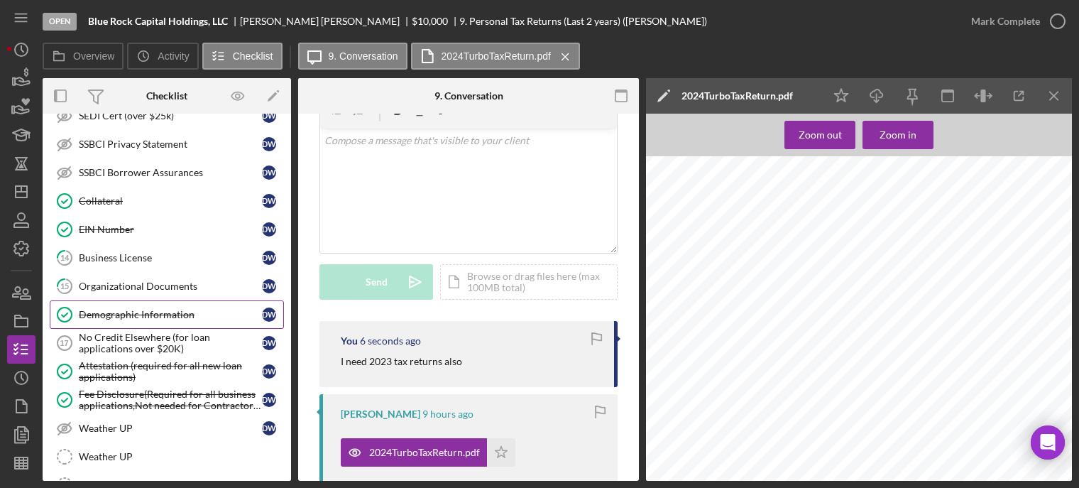
click at [94, 309] on div "Demographic Information" at bounding box center [170, 314] width 183 height 11
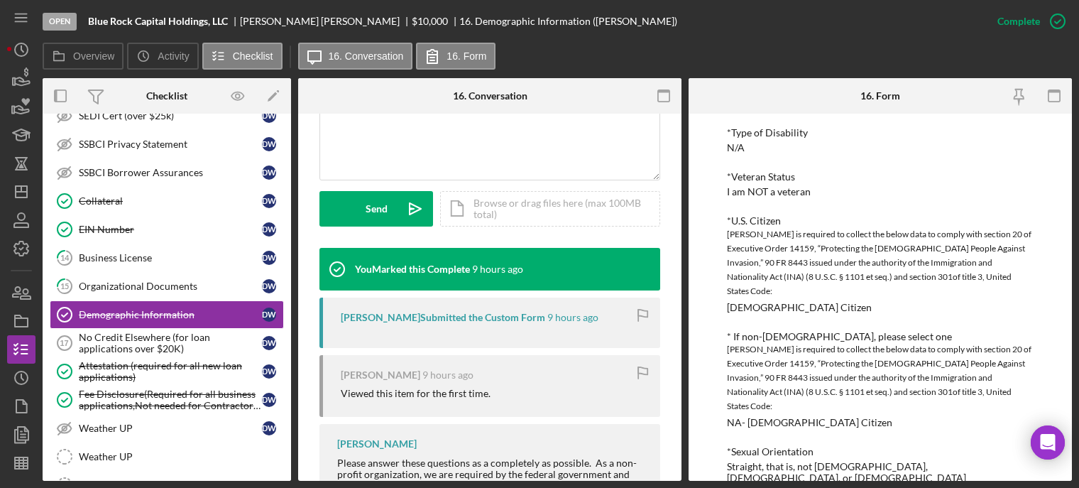
scroll to position [781, 0]
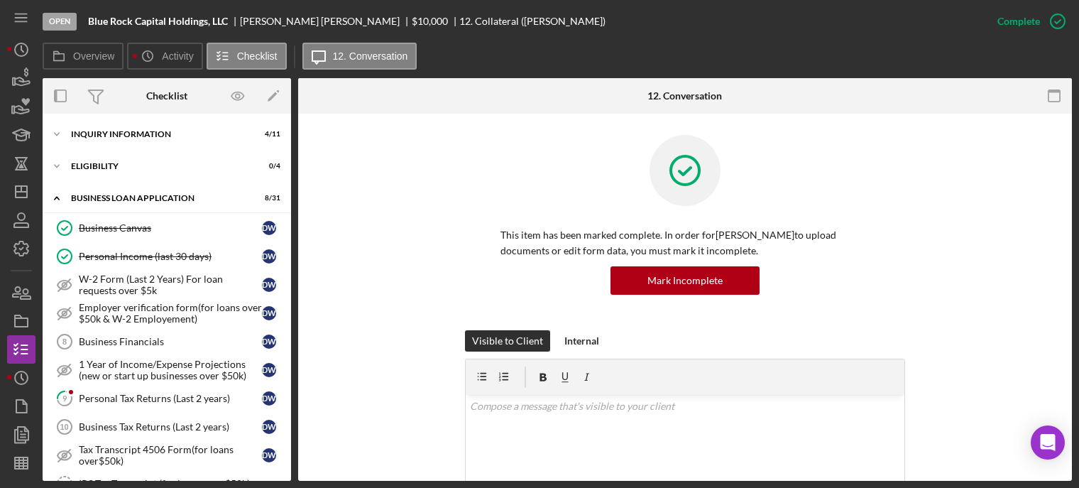
scroll to position [380, 0]
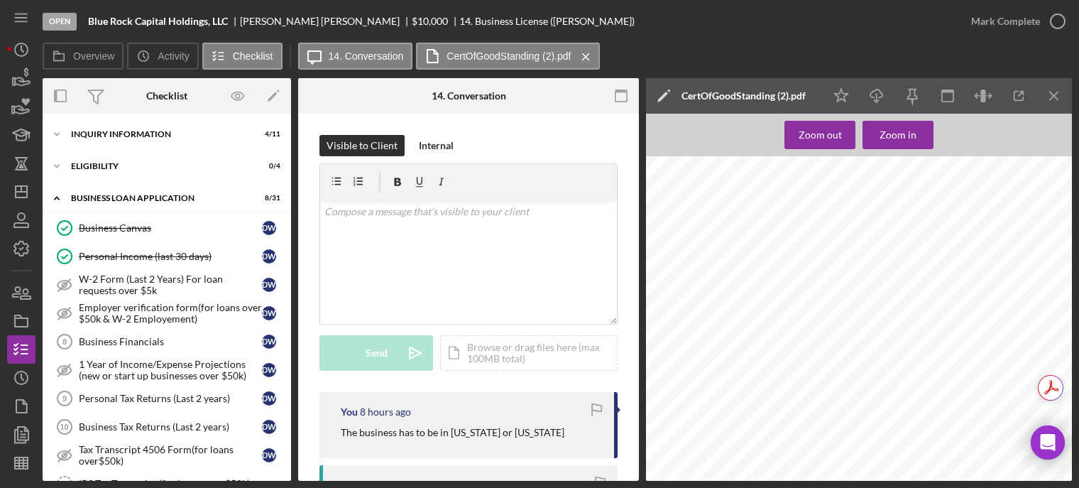
scroll to position [152, 0]
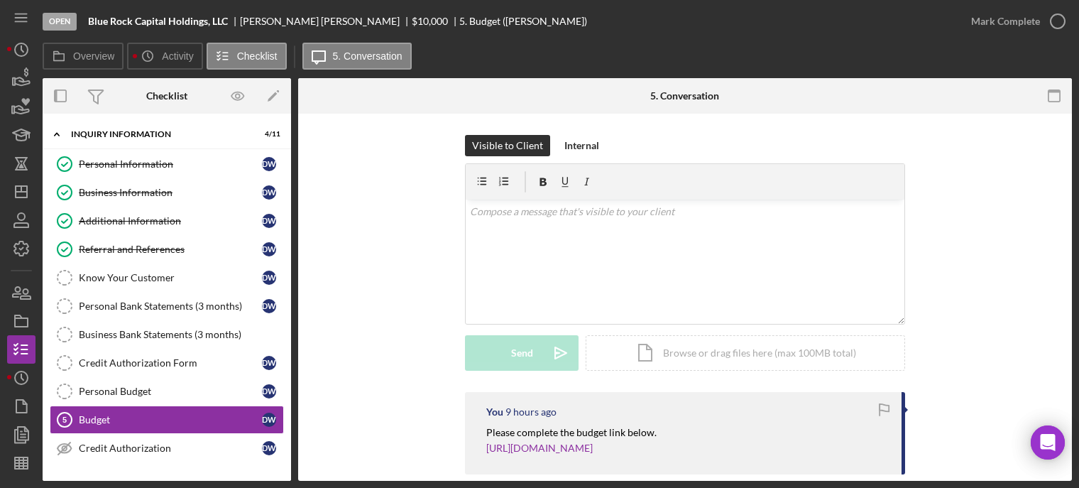
scroll to position [142, 0]
